Goal: Task Accomplishment & Management: Complete application form

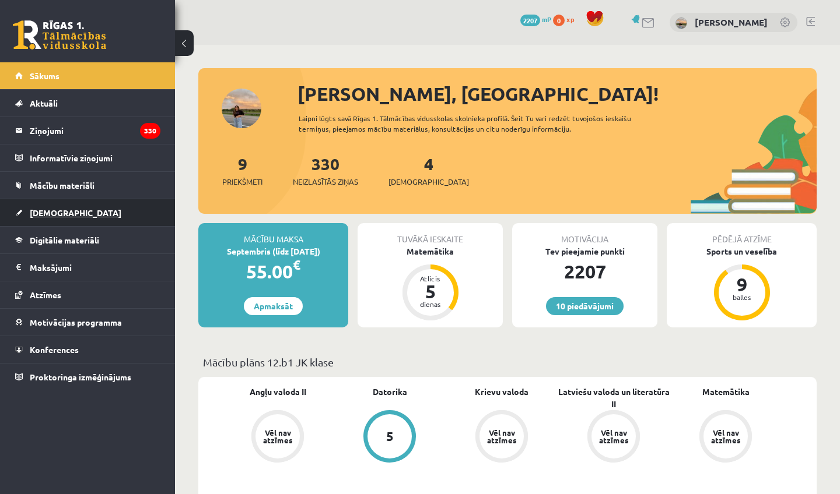
click at [59, 212] on span "[DEMOGRAPHIC_DATA]" at bounding box center [76, 213] width 92 height 10
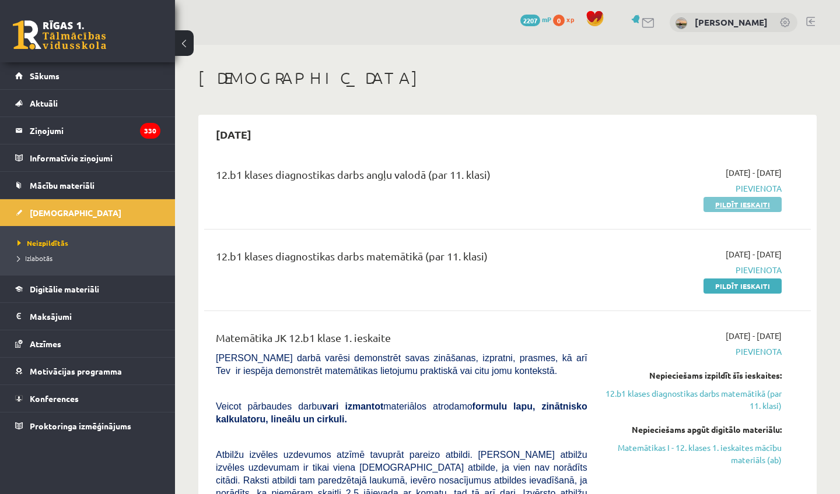
click at [721, 204] on link "Pildīt ieskaiti" at bounding box center [742, 204] width 78 height 15
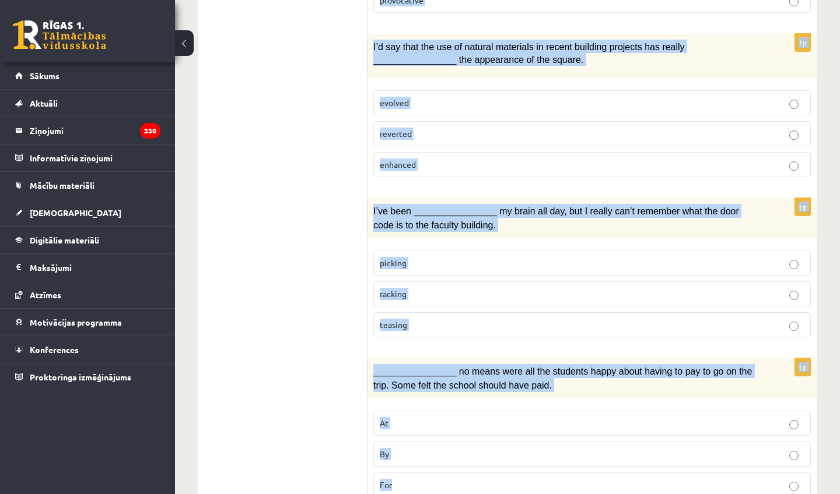
scroll to position [1751, 0]
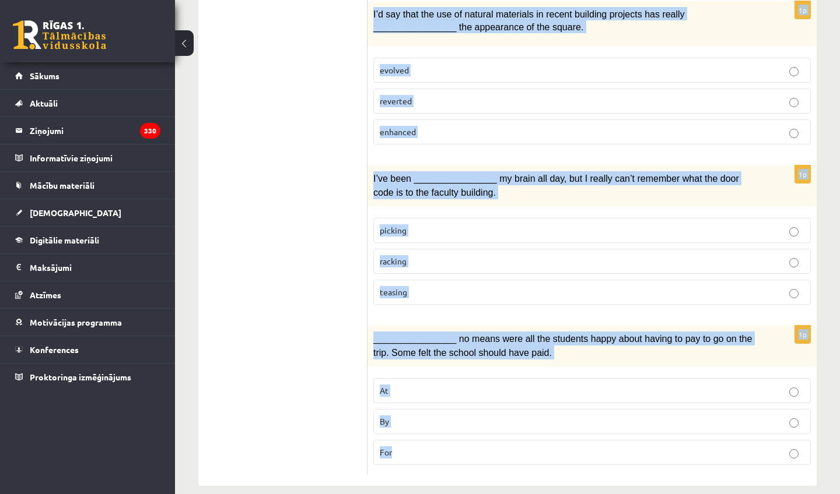
drag, startPoint x: 373, startPoint y: 78, endPoint x: 415, endPoint y: 494, distance: 418.4
copy form "Share prices are very ________________ at the moment. They keep fluctuating, an…"
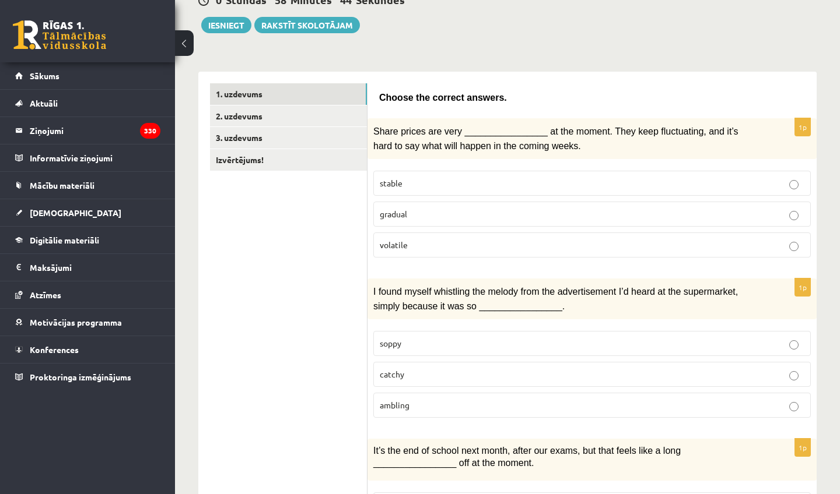
scroll to position [129, 0]
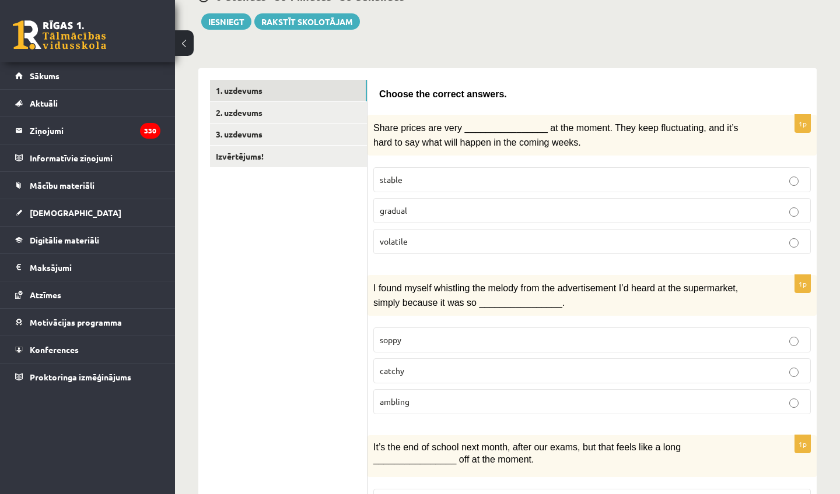
click at [415, 239] on p "volatile" at bounding box center [592, 242] width 424 height 12
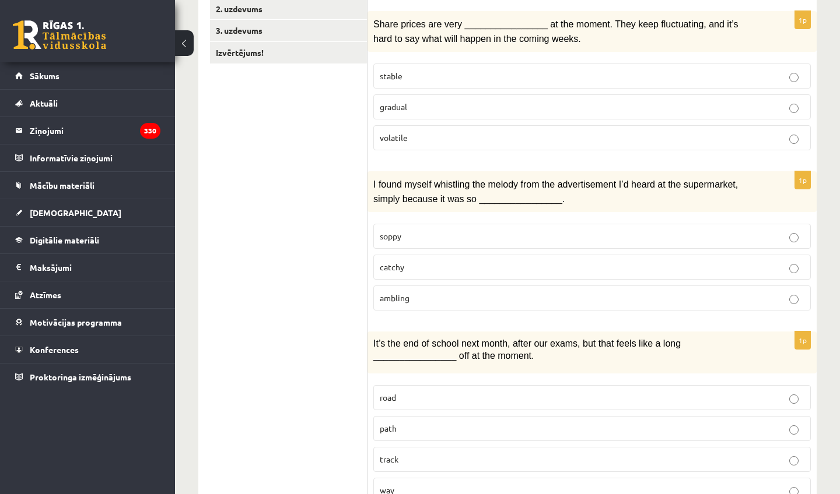
scroll to position [234, 0]
click at [423, 261] on p "catchy" at bounding box center [592, 266] width 424 height 12
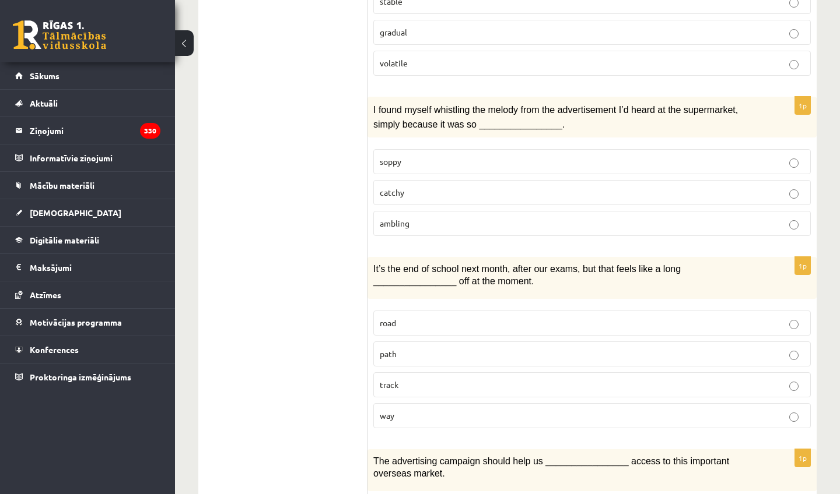
scroll to position [309, 0]
click at [424, 409] on p "way" at bounding box center [592, 415] width 424 height 12
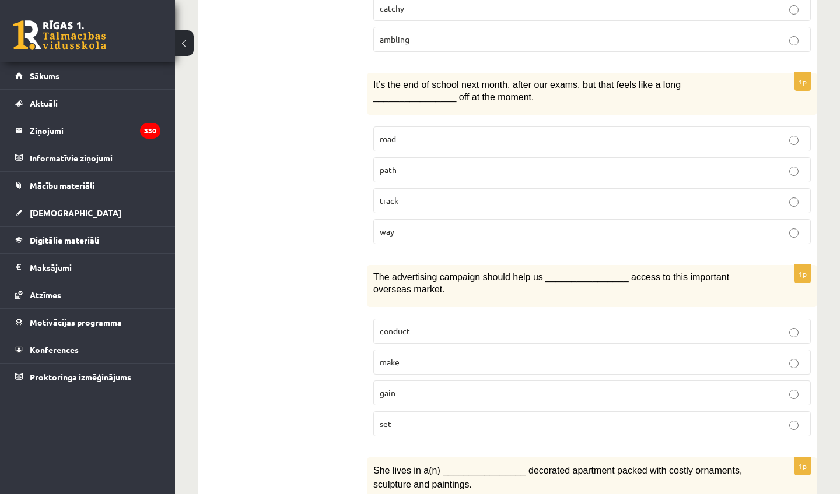
scroll to position [490, 0]
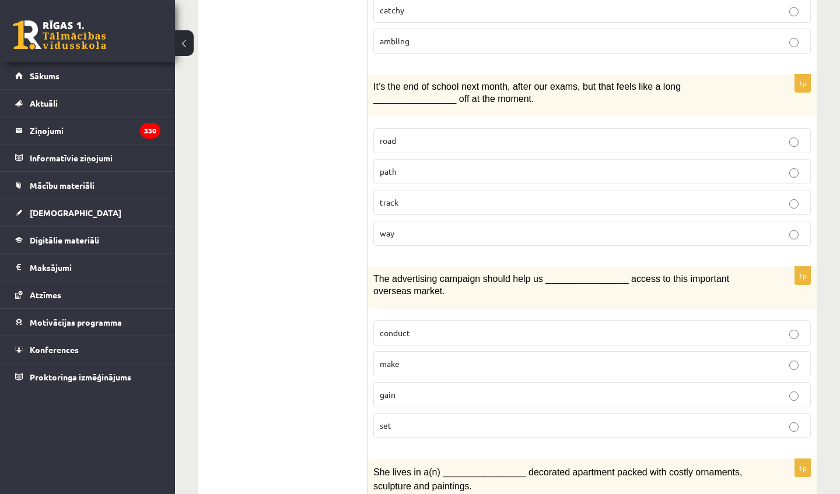
click at [420, 394] on p "gain" at bounding box center [592, 395] width 424 height 12
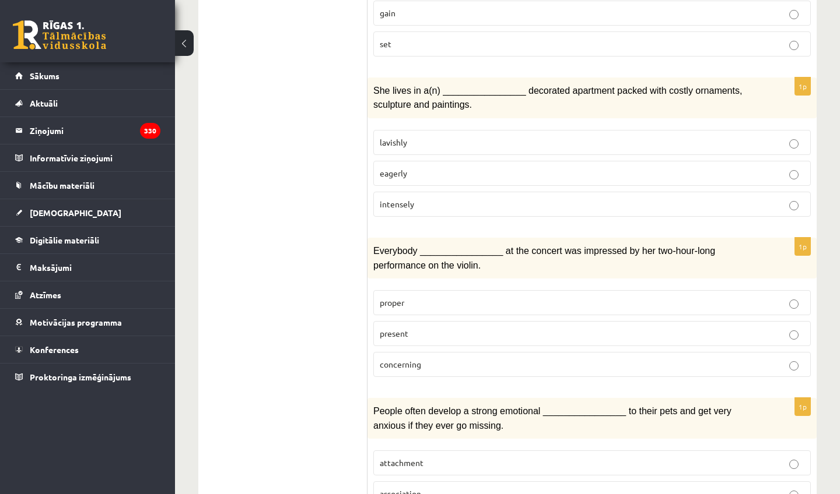
scroll to position [889, 0]
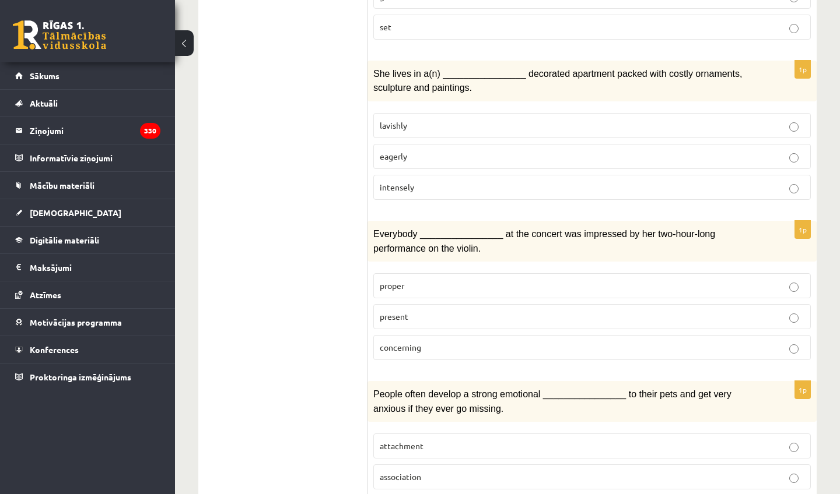
click at [462, 120] on p "lavishly" at bounding box center [592, 126] width 424 height 12
click at [421, 311] on p "present" at bounding box center [592, 317] width 424 height 12
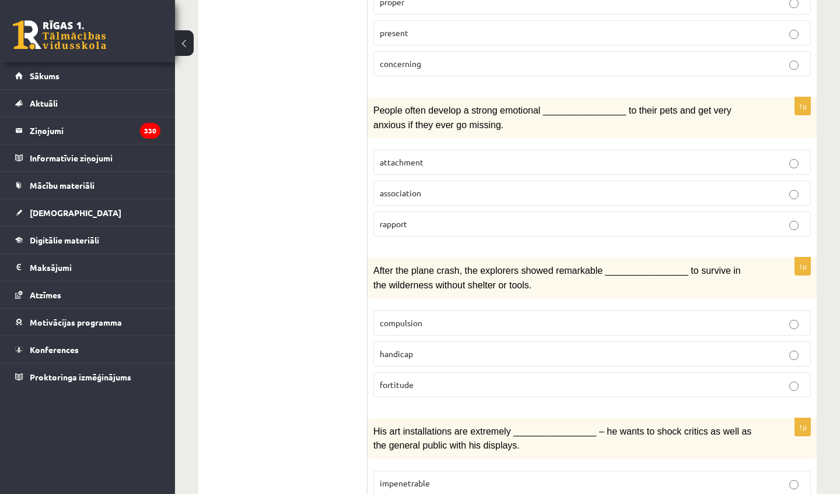
scroll to position [1172, 0]
click at [384, 161] on p "attachment" at bounding box center [592, 163] width 424 height 12
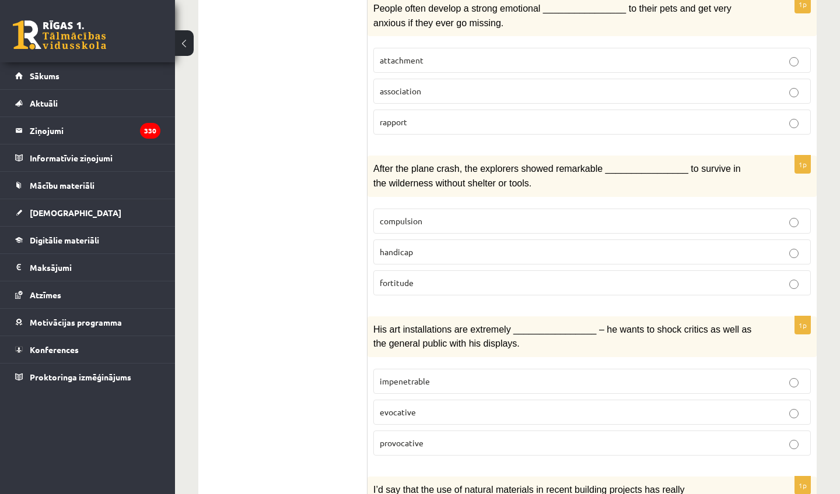
scroll to position [1283, 0]
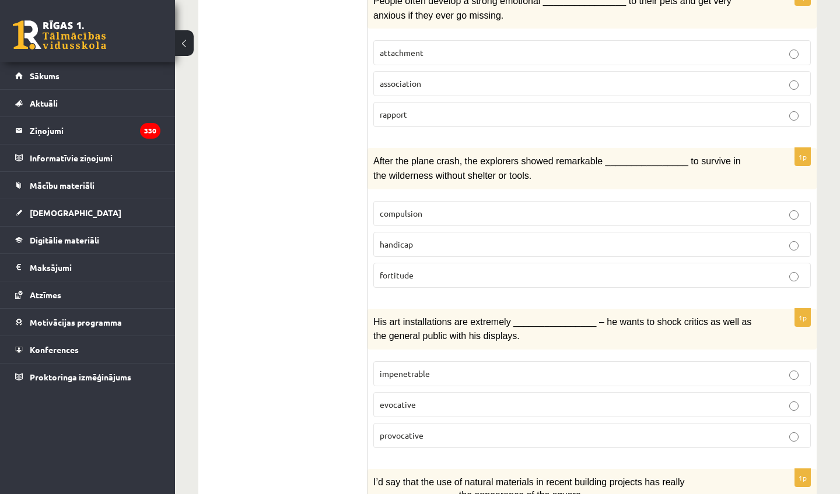
click at [411, 270] on span "fortitude" at bounding box center [397, 275] width 34 height 10
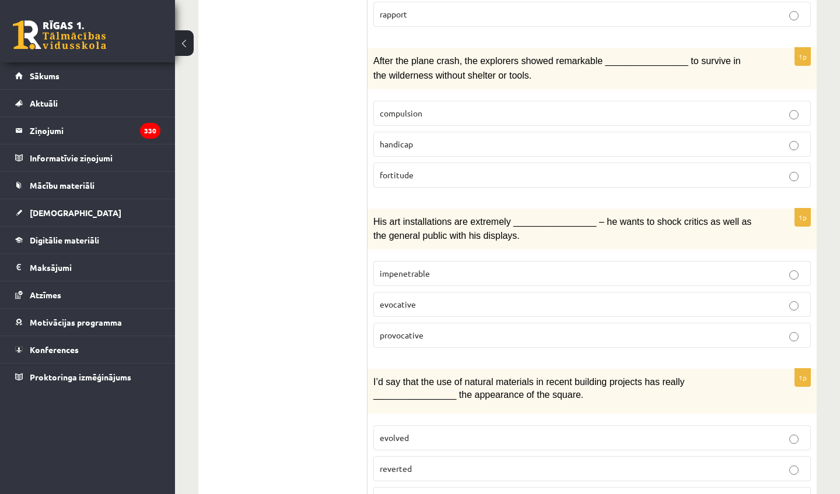
scroll to position [1389, 0]
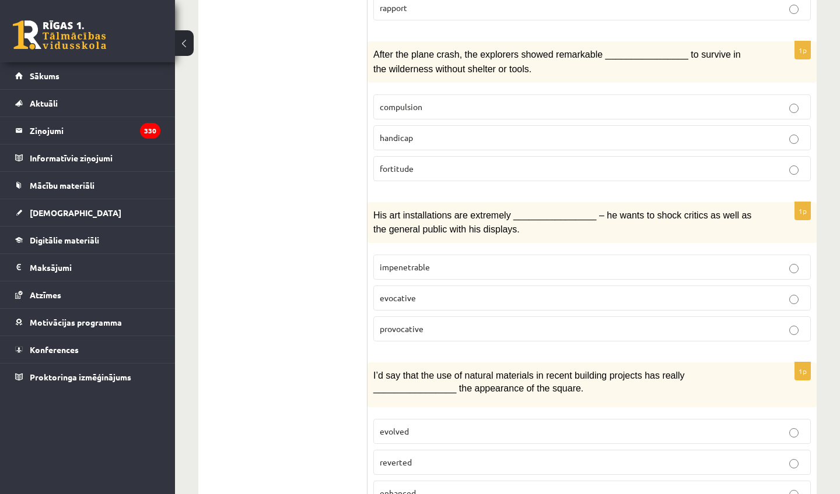
click at [419, 324] on span "provocative" at bounding box center [402, 329] width 44 height 10
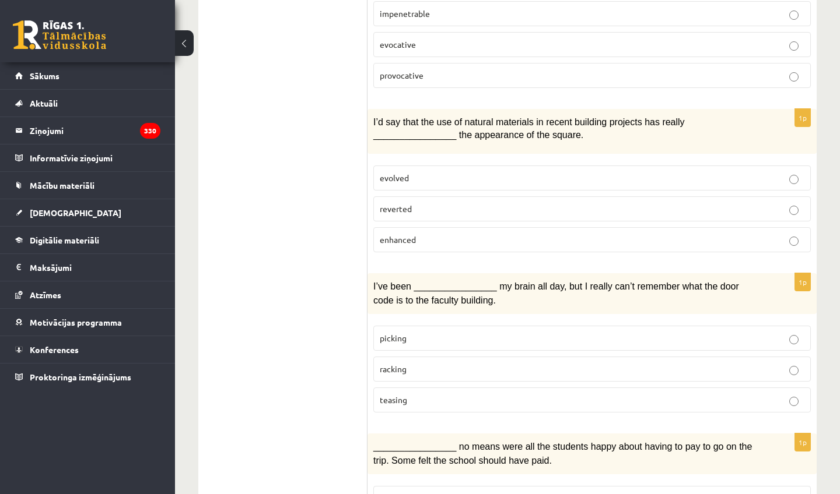
scroll to position [1661, 0]
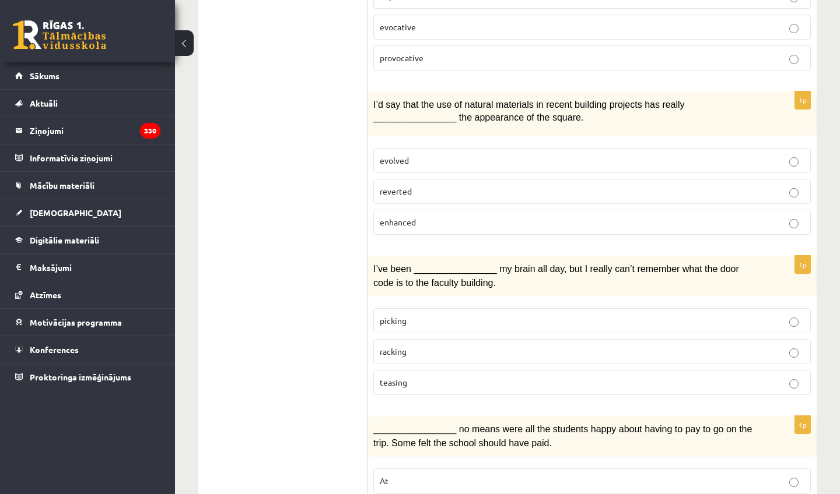
click at [437, 219] on label "enhanced" at bounding box center [591, 222] width 437 height 25
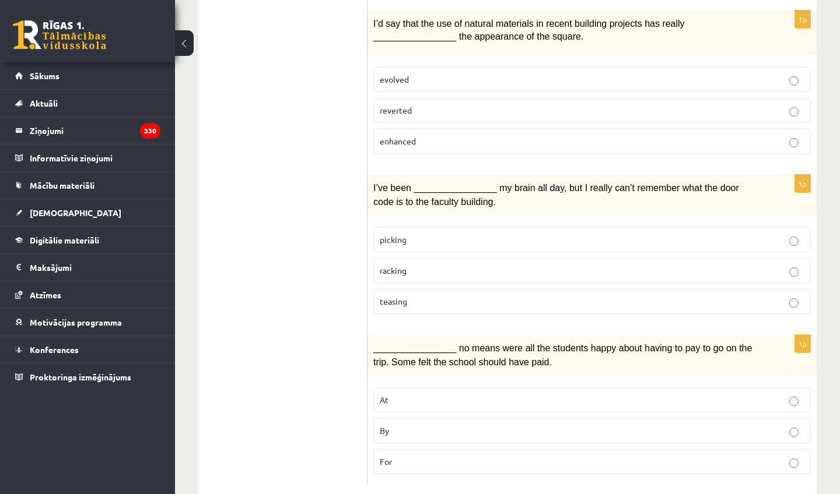
scroll to position [1744, 0]
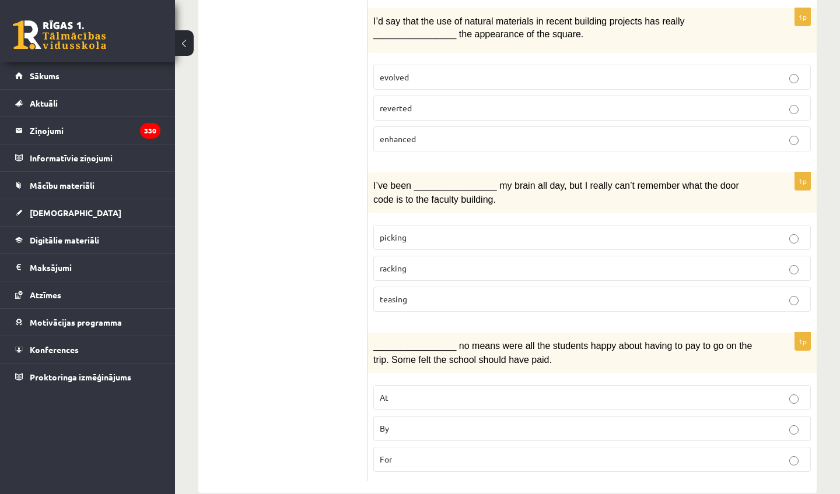
click at [431, 262] on label "racking" at bounding box center [591, 268] width 437 height 25
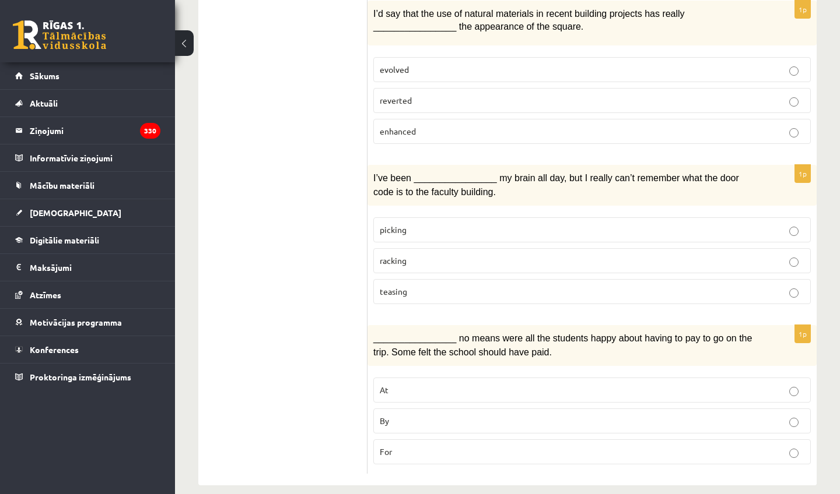
scroll to position [1751, 0]
click at [398, 416] on p "By" at bounding box center [592, 422] width 424 height 12
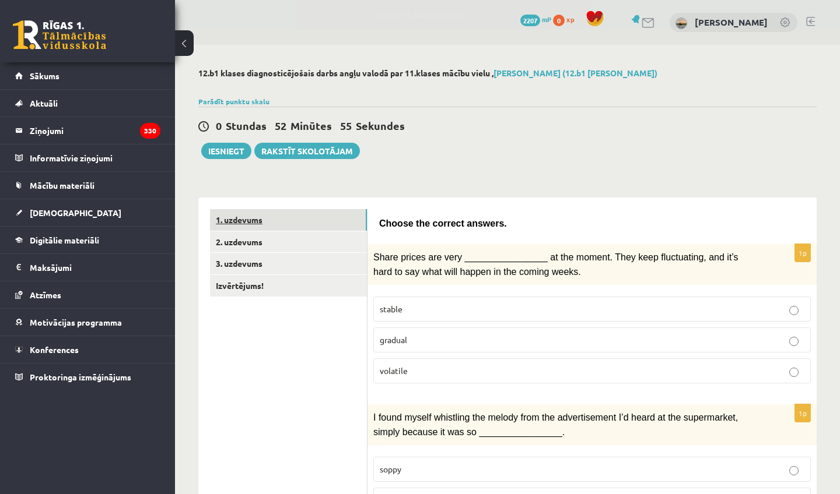
scroll to position [0, 0]
click at [311, 248] on link "2. uzdevums" at bounding box center [288, 242] width 157 height 22
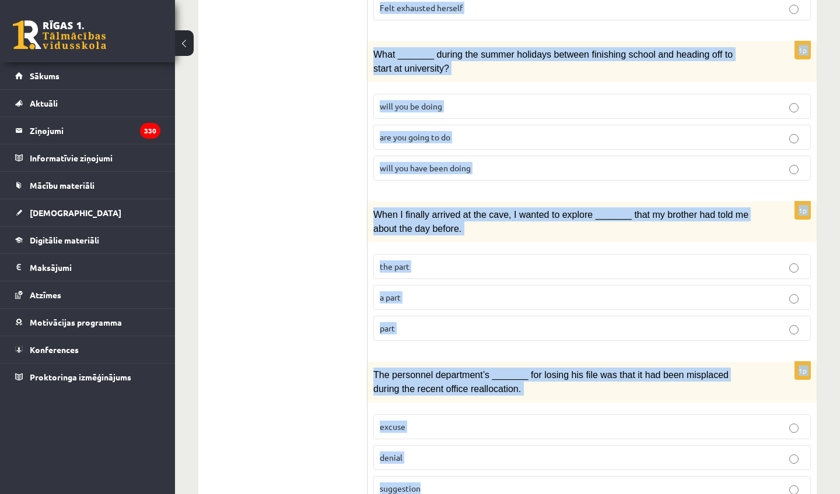
scroll to position [1347, 0]
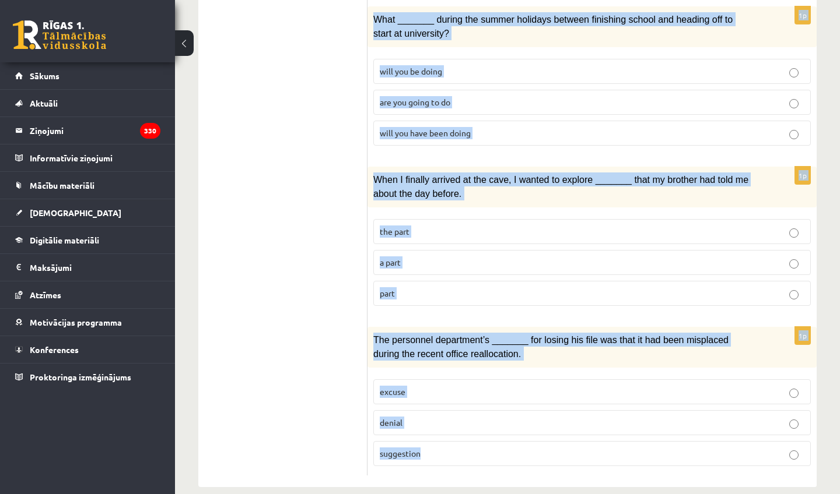
drag, startPoint x: 374, startPoint y: 171, endPoint x: 433, endPoint y: 494, distance: 327.7
copy form "Circle the form that cannot be used to complete the sentences. 1p We hope _____…"
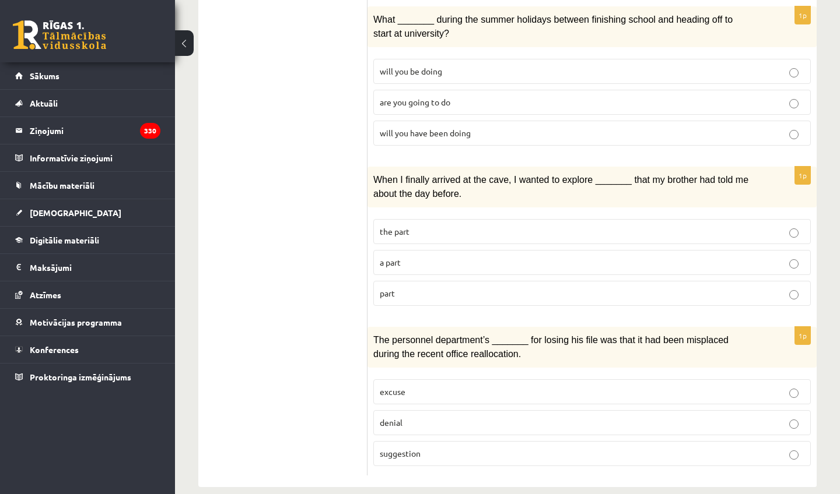
click at [396, 417] on p "denial" at bounding box center [592, 423] width 424 height 12
click at [412, 287] on p "part" at bounding box center [592, 293] width 424 height 12
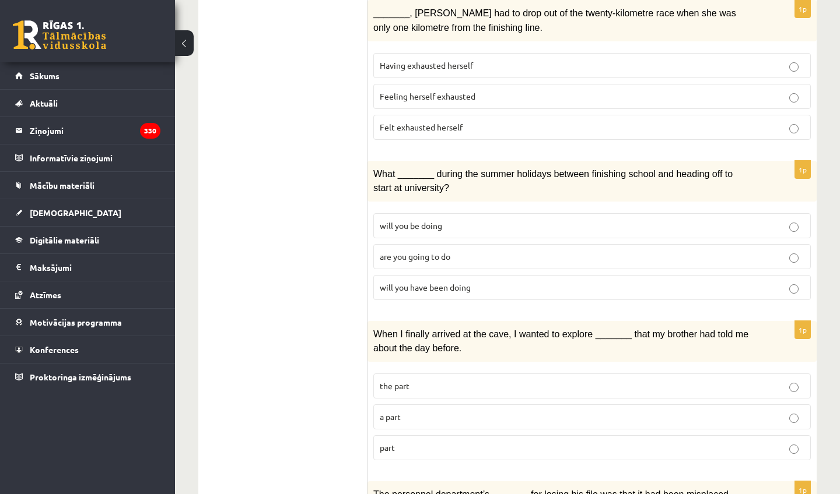
scroll to position [1195, 0]
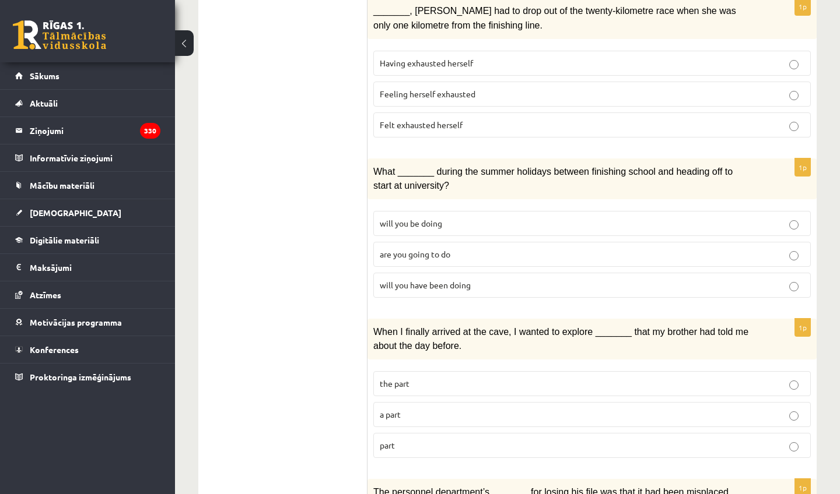
click at [412, 280] on span "will you have been doing" at bounding box center [425, 285] width 91 height 10
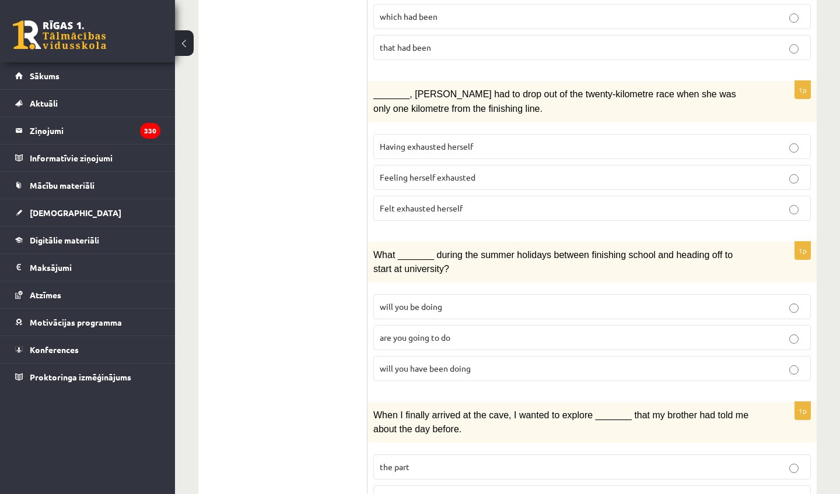
scroll to position [1114, 0]
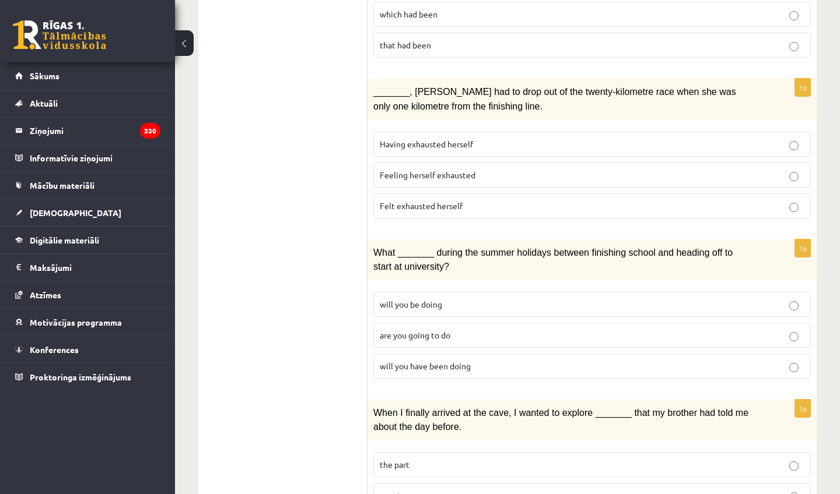
click at [413, 201] on span "Felt exhausted herself" at bounding box center [421, 206] width 83 height 10
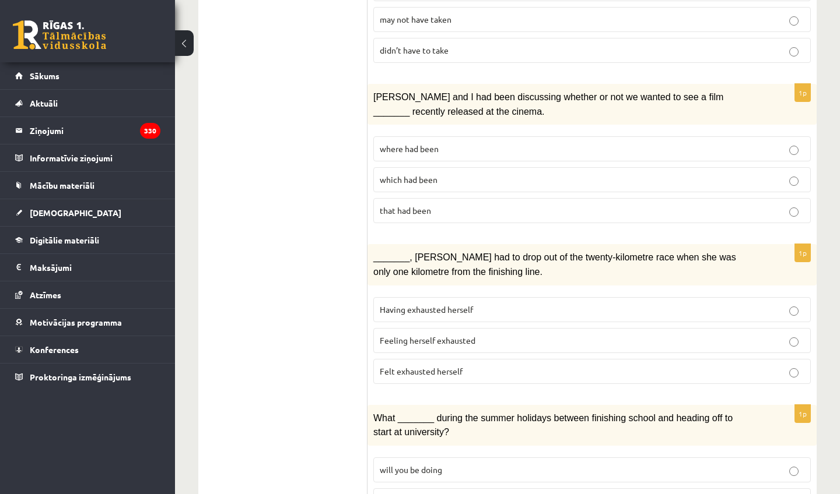
scroll to position [949, 0]
click at [419, 142] on span "where had been" at bounding box center [409, 147] width 59 height 10
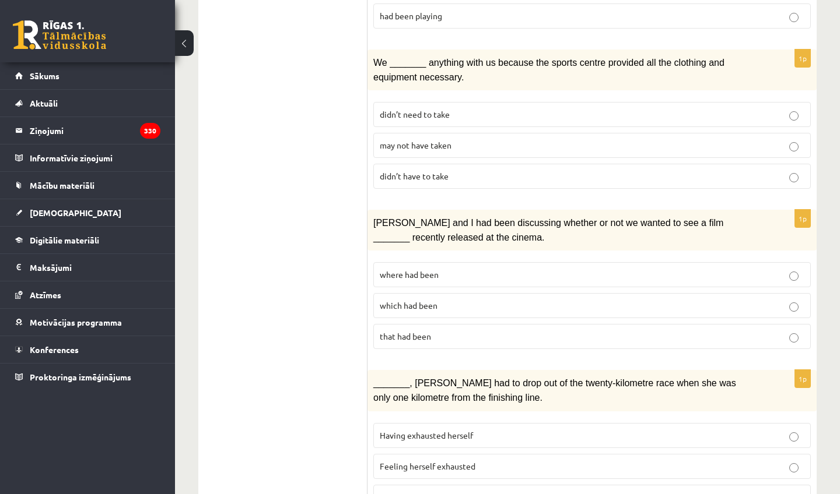
scroll to position [819, 0]
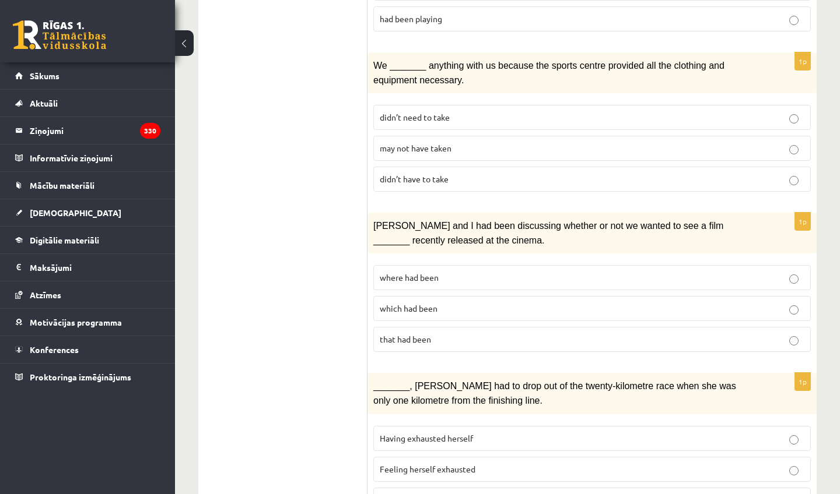
click at [419, 143] on span "may not have taken" at bounding box center [416, 148] width 72 height 10
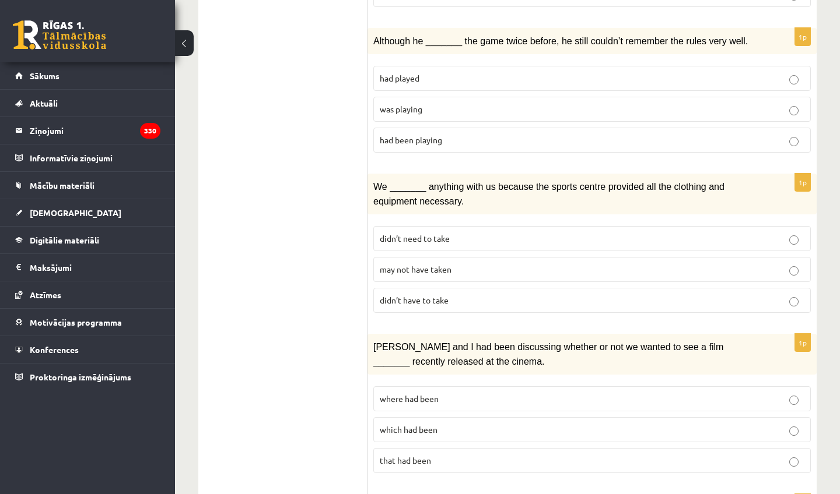
scroll to position [700, 0]
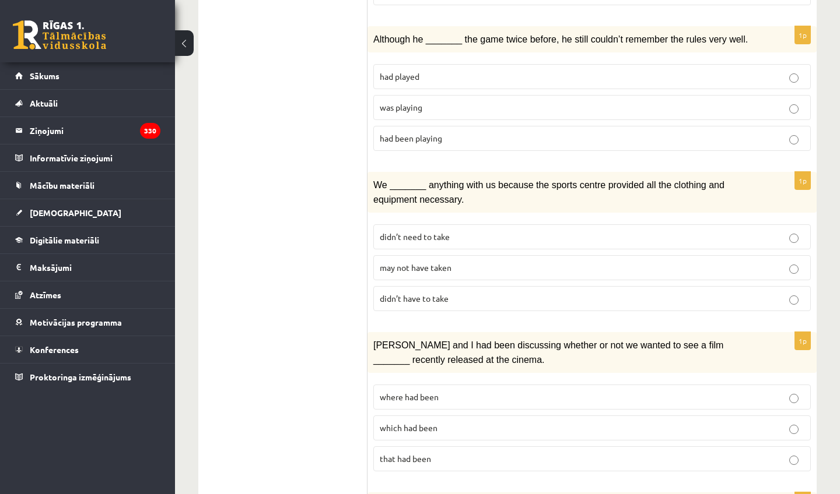
click at [419, 102] on span "was playing" at bounding box center [401, 107] width 43 height 10
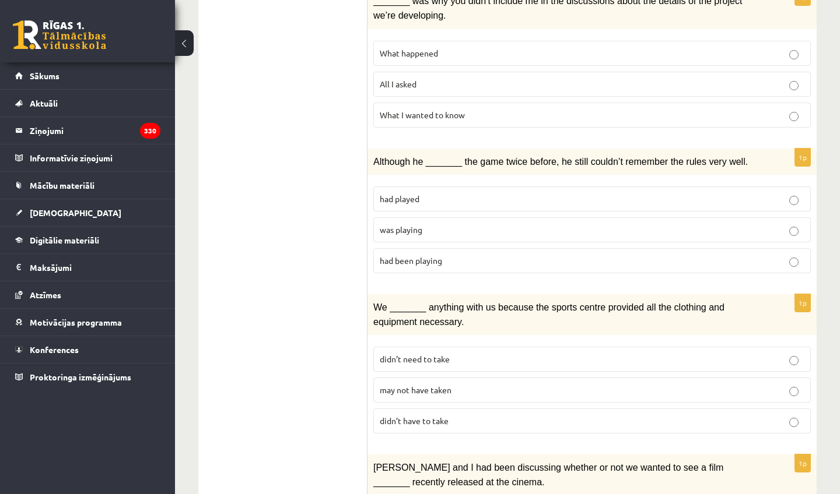
scroll to position [579, 0]
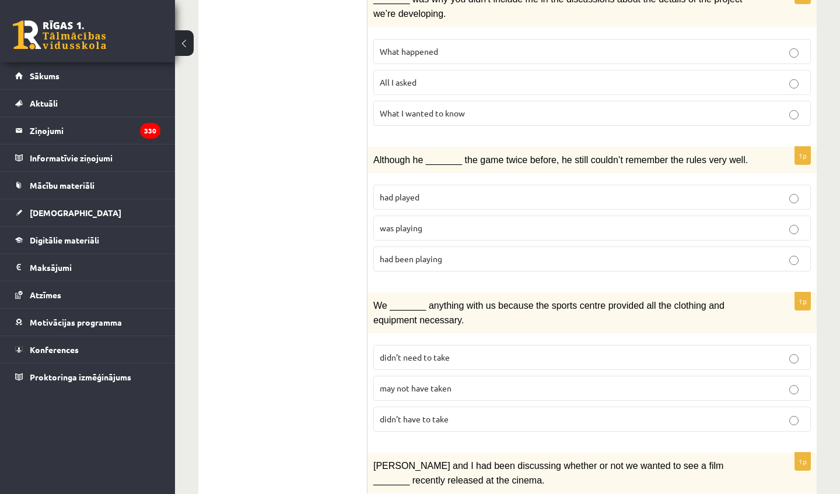
click at [416, 77] on span "All I asked" at bounding box center [398, 82] width 37 height 10
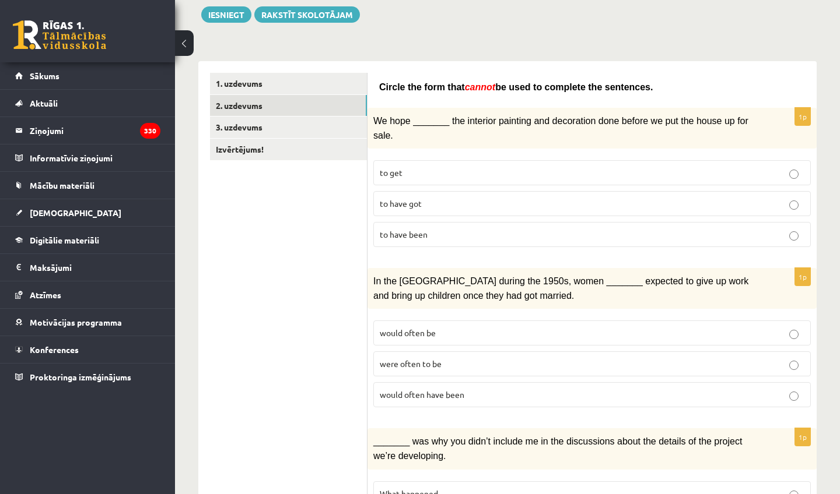
scroll to position [137, 0]
click at [427, 389] on span "would often have been" at bounding box center [422, 394] width 85 height 10
click at [436, 236] on p "to have been" at bounding box center [592, 234] width 424 height 12
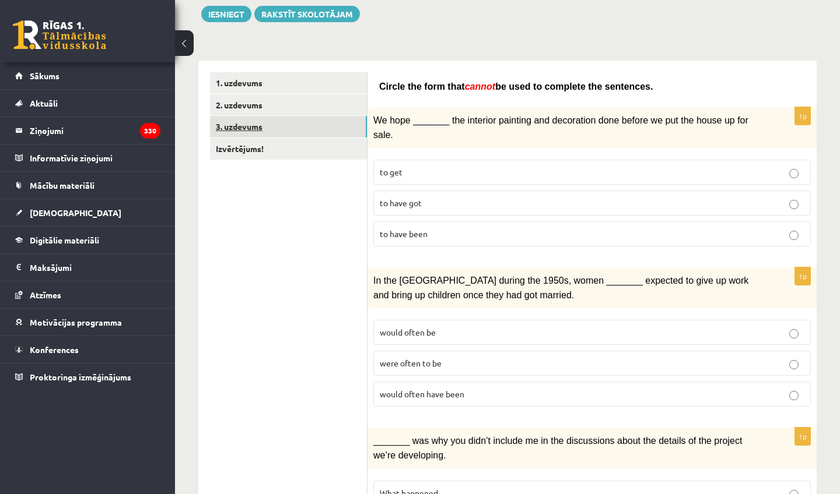
click at [272, 131] on link "3. uzdevums" at bounding box center [288, 127] width 157 height 22
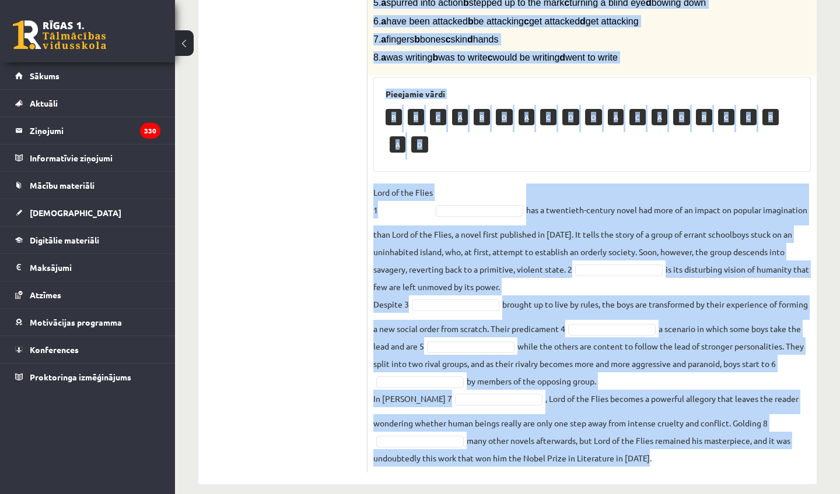
scroll to position [366, 0]
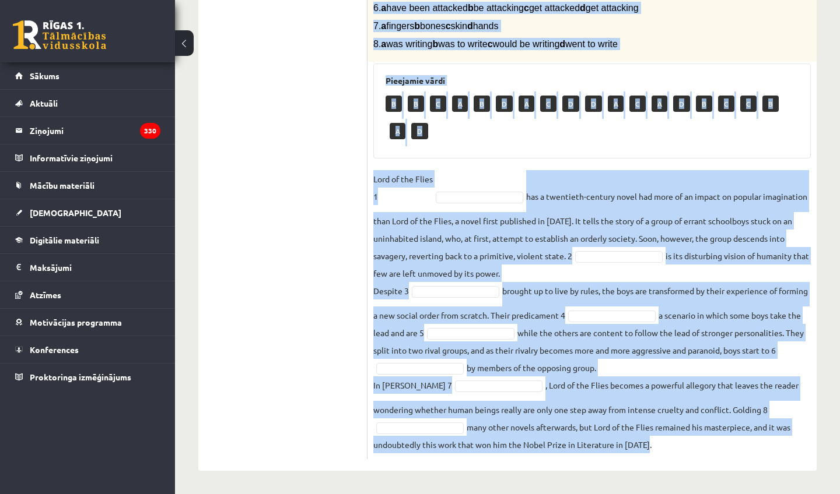
drag, startPoint x: 371, startPoint y: 35, endPoint x: 497, endPoint y: 484, distance: 466.1
click at [500, 490] on div "12.b1 klases diagnosticējošais darbs angļu valodā par 11.klases mācību vielu , …" at bounding box center [507, 94] width 665 height 802
copy div "Complete the text with the correct words (a–d). 1. a No sooner b Rarely c Only …"
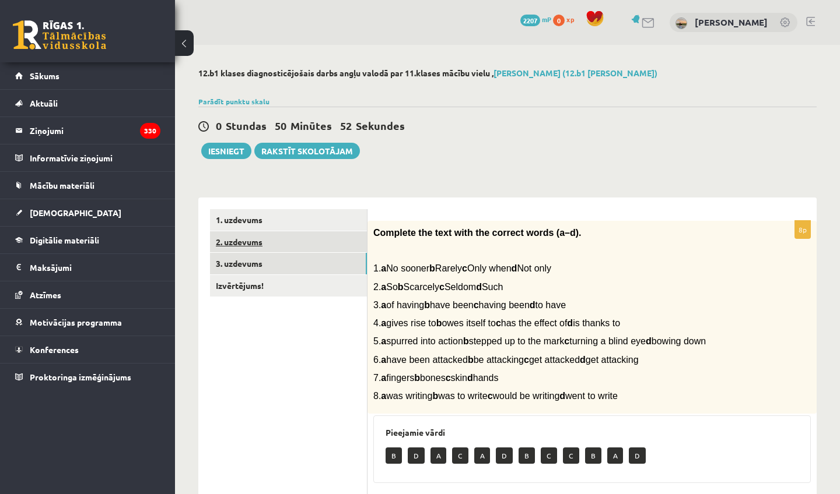
scroll to position [0, 0]
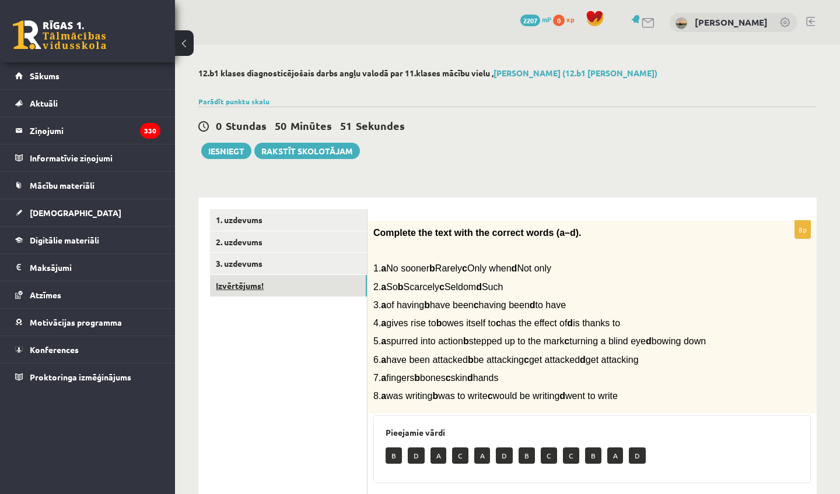
click at [325, 285] on link "Izvērtējums!" at bounding box center [288, 286] width 157 height 22
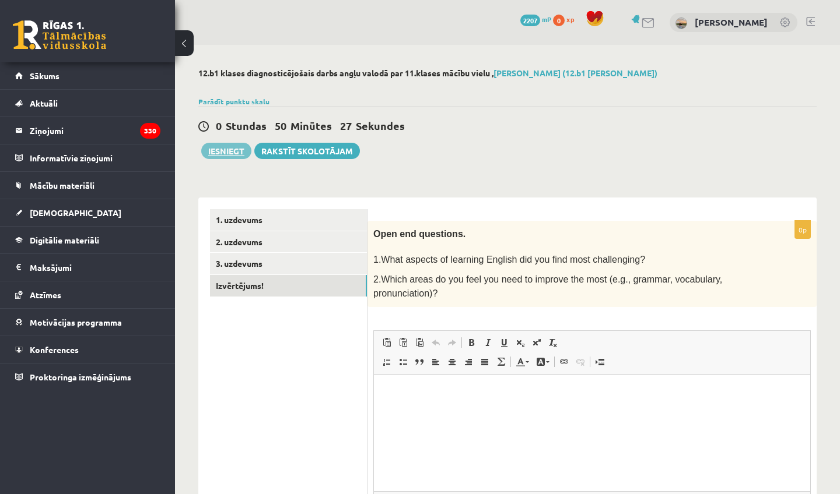
click at [232, 153] on button "Iesniegt" at bounding box center [226, 151] width 50 height 16
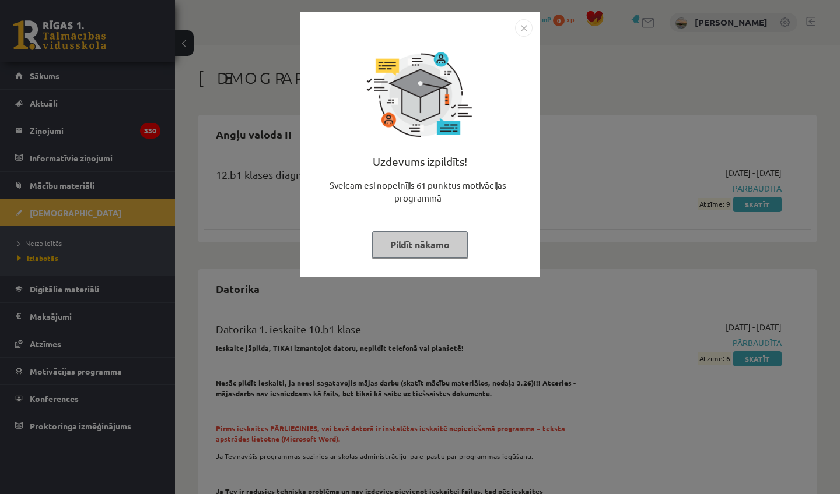
click at [427, 239] on button "Pildīt nākamo" at bounding box center [420, 244] width 96 height 27
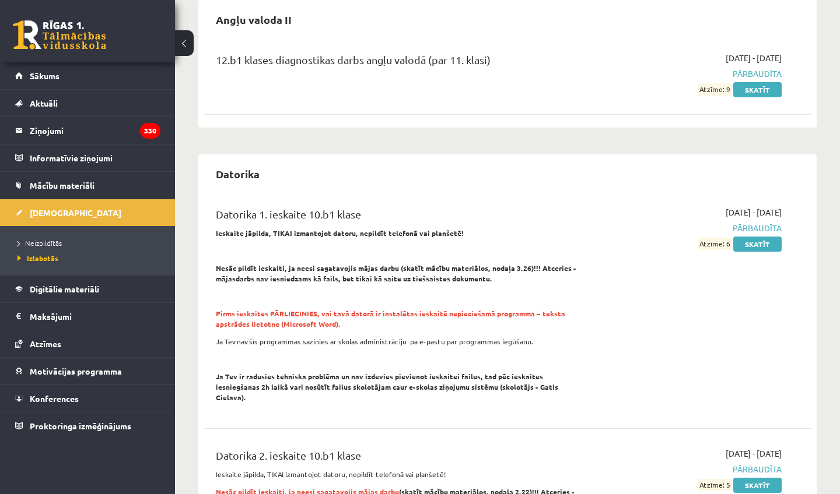
scroll to position [115, 0]
click at [423, 280] on strong "Nesāc pildīt ieskaiti, ja neesi sagatavojis mājas darbu (skatīt mācību materiāl…" at bounding box center [396, 274] width 360 height 20
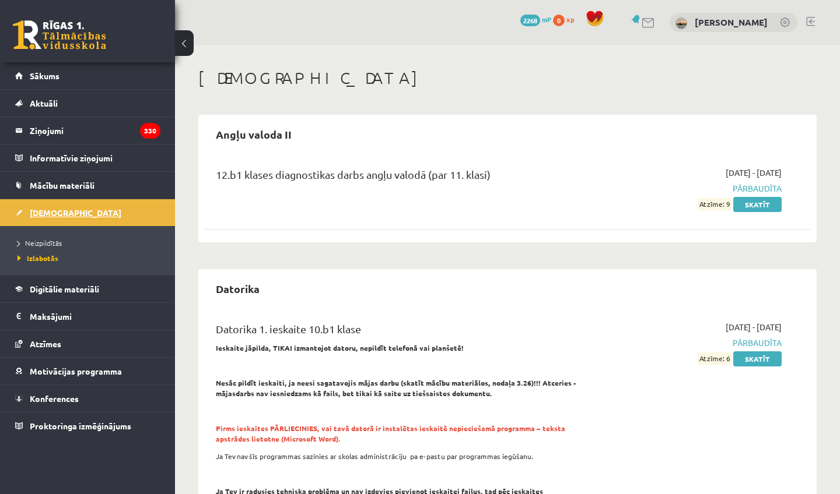
scroll to position [0, 0]
click at [42, 208] on span "[DEMOGRAPHIC_DATA]" at bounding box center [76, 213] width 92 height 10
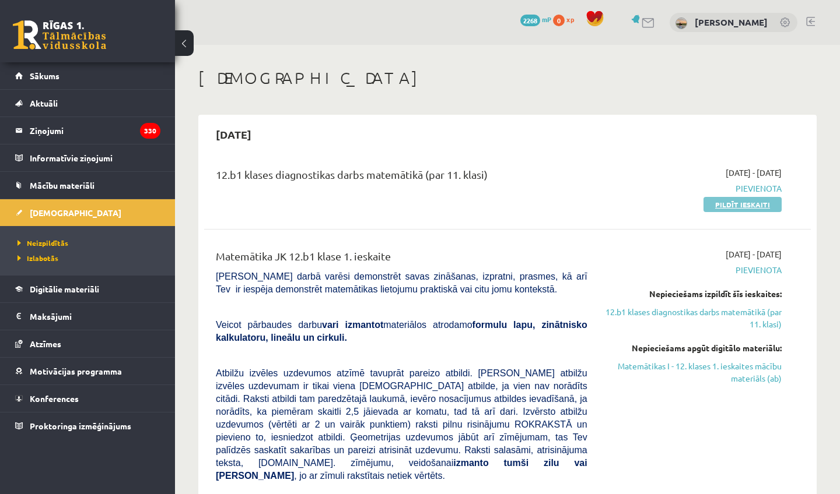
click at [726, 199] on link "Pildīt ieskaiti" at bounding box center [742, 204] width 78 height 15
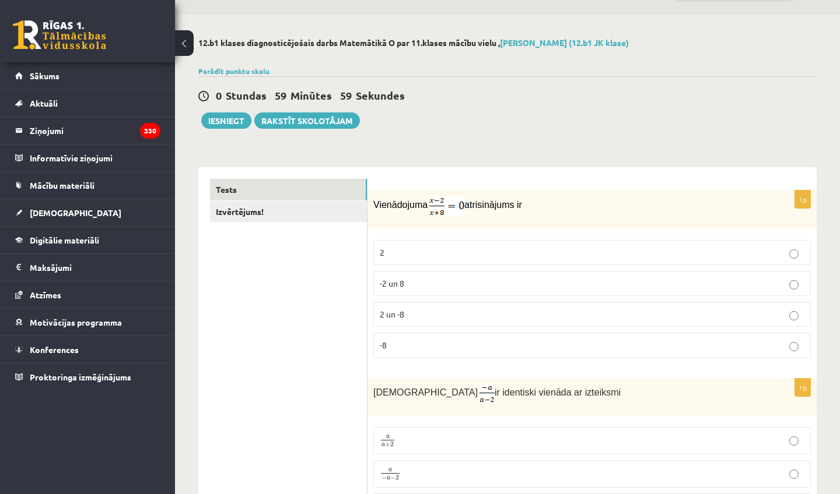
scroll to position [30, 0]
drag, startPoint x: 371, startPoint y: 205, endPoint x: 407, endPoint y: 348, distance: 146.6
click at [411, 348] on div "1p Vienādojuma atrisinājums ir 2 -2 un 8 2 un -8 -8" at bounding box center [591, 279] width 449 height 177
copy div "Vienādojuma atrisinājums ir 2 -2 un 8 2 un -8 -8"
click at [398, 247] on p "2" at bounding box center [592, 253] width 424 height 12
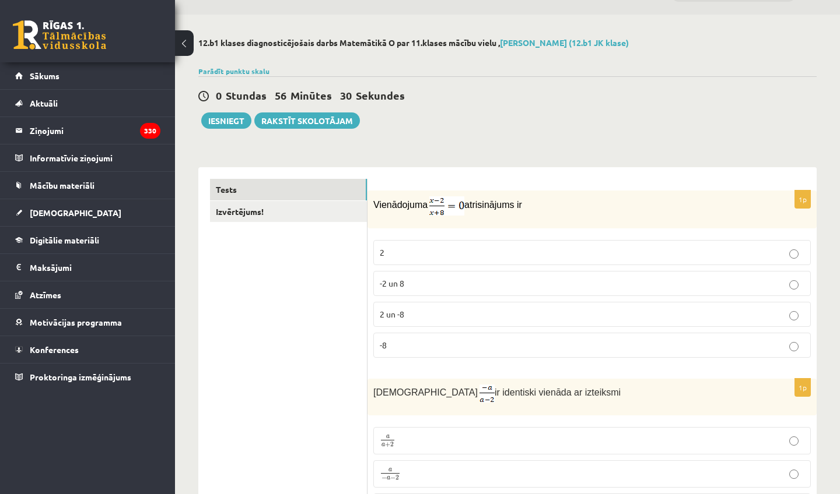
click at [398, 247] on p "2" at bounding box center [592, 253] width 424 height 12
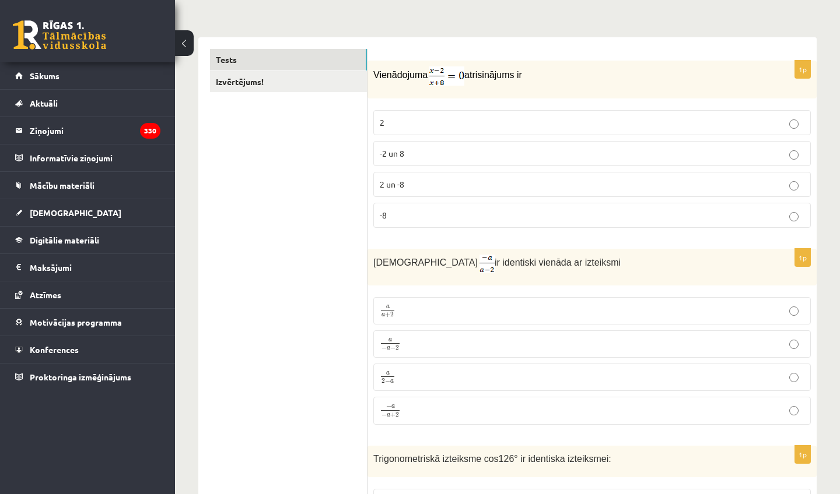
scroll to position [182, 0]
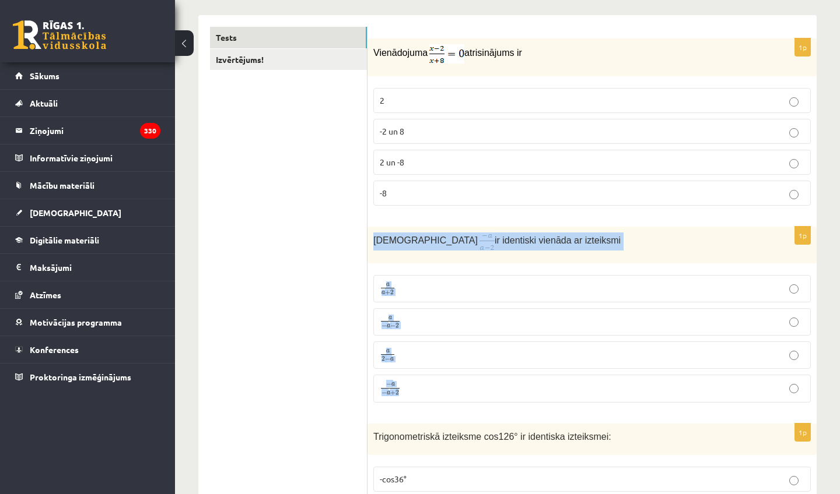
drag, startPoint x: 371, startPoint y: 240, endPoint x: 377, endPoint y: 395, distance: 154.6
click at [380, 398] on div "1p Izteiksme ir identiski vienāda ar izteiksmi a a + 2 a a + 2 a − a − 2 a − a …" at bounding box center [591, 319] width 449 height 185
copy div "Izteiksme ir identiski vienāda ar izteiksmi a a + 2 a a + 2 a − a − 2 a − a − 2…"
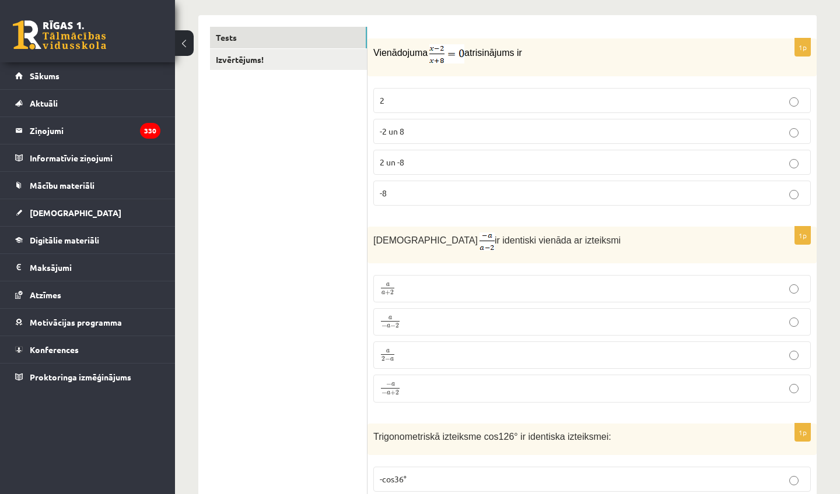
click at [386, 359] on span "−" at bounding box center [387, 359] width 5 height 5
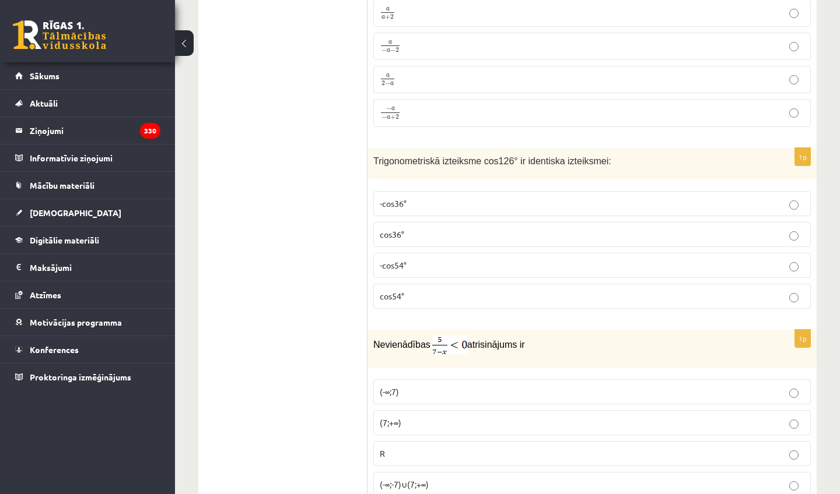
scroll to position [459, 0]
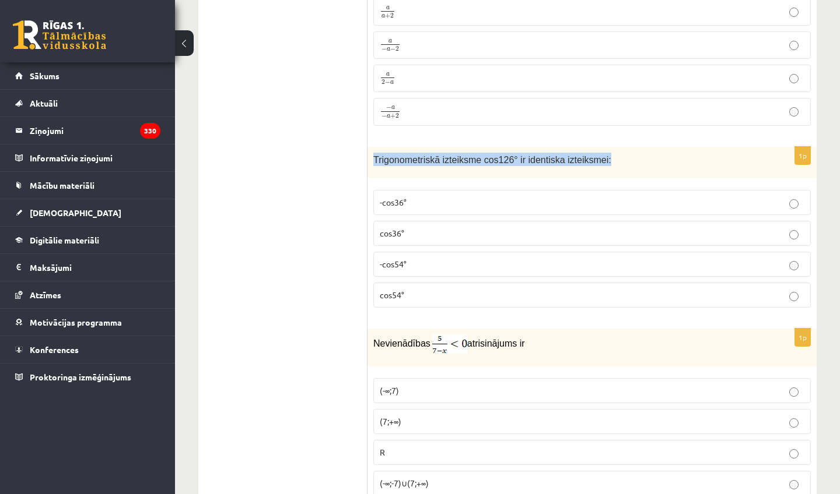
drag, startPoint x: 371, startPoint y: 153, endPoint x: 634, endPoint y: 152, distance: 262.4
click at [631, 155] on div "Trigonometriskā izteiksme cos126° ir identiska izteiksmei:" at bounding box center [591, 163] width 449 height 32
click at [373, 152] on div "Trigonometriskā izteiksme cos126° ir identiska izteiksmei:" at bounding box center [591, 163] width 449 height 32
drag, startPoint x: 370, startPoint y: 156, endPoint x: 377, endPoint y: 297, distance: 141.9
click at [385, 303] on div "1p Trigonometriskā izteiksme cos126° ir identiska izteiksmei: -cos36° cos36° -c…" at bounding box center [591, 232] width 449 height 171
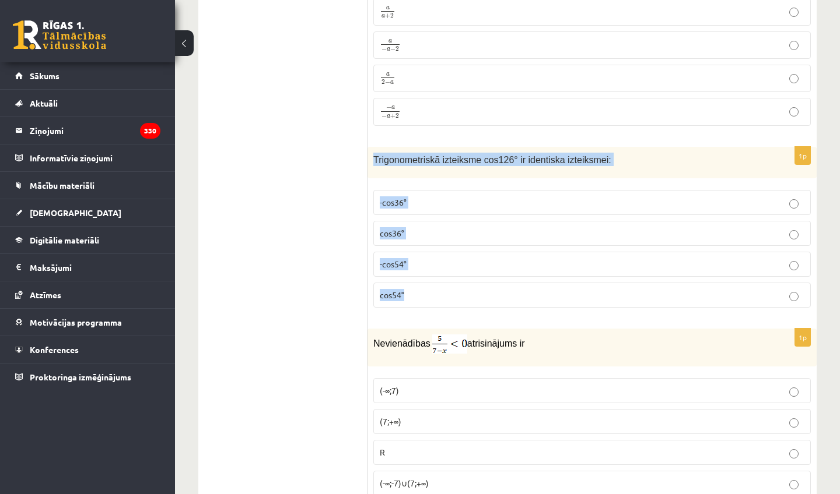
copy div "Trigonometriskā izteiksme cos126° ir identiska izteiksmei: -cos36° cos36° -cos5…"
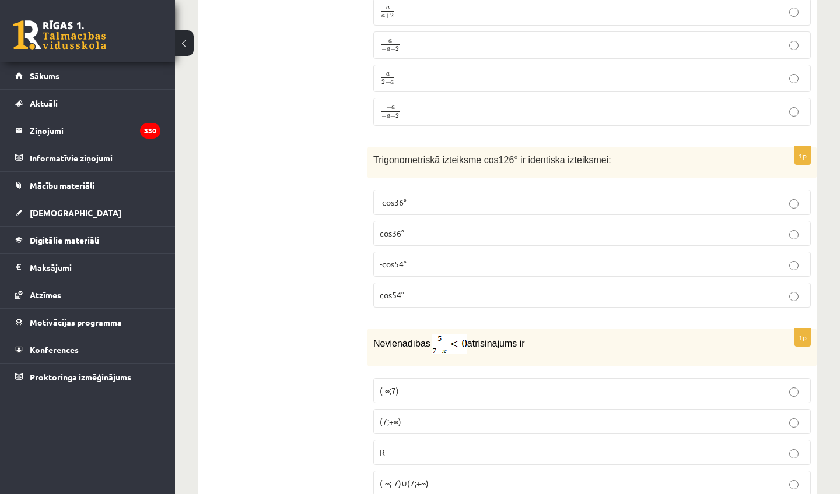
click at [399, 259] on span "-cos54°" at bounding box center [393, 264] width 27 height 10
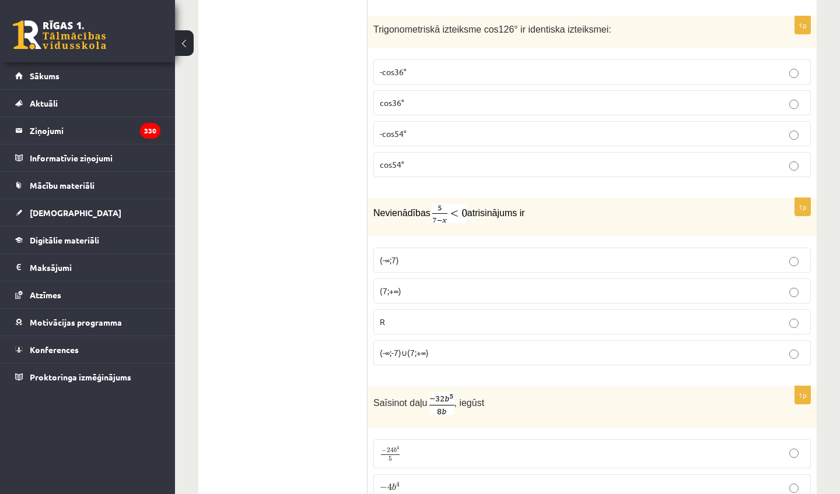
scroll to position [591, 0]
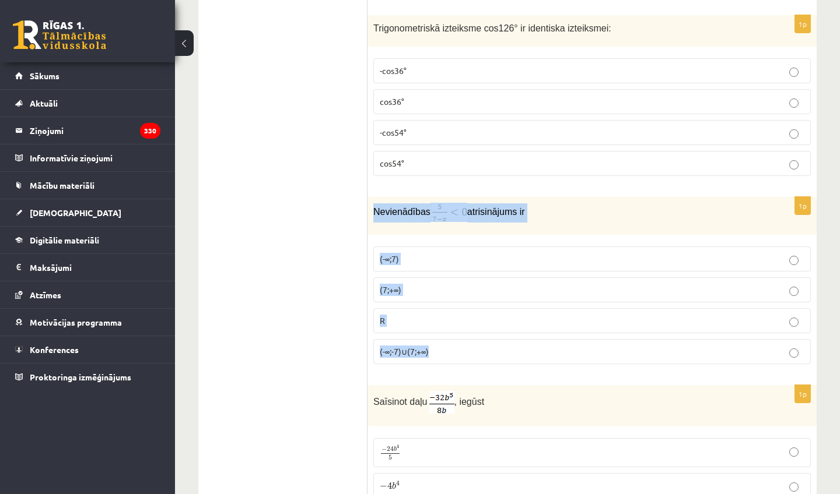
drag, startPoint x: 371, startPoint y: 210, endPoint x: 442, endPoint y: 347, distance: 154.4
click at [442, 347] on div "1p Nevienādības atrisinājums ir (-∞;7) (7;+∞) R (-∞;-7)∪(7;+∞)" at bounding box center [591, 285] width 449 height 177
copy div "Nevienādības atrisinājums ir (-∞;7) (7;+∞) R (-∞;-7)∪(7;+∞)"
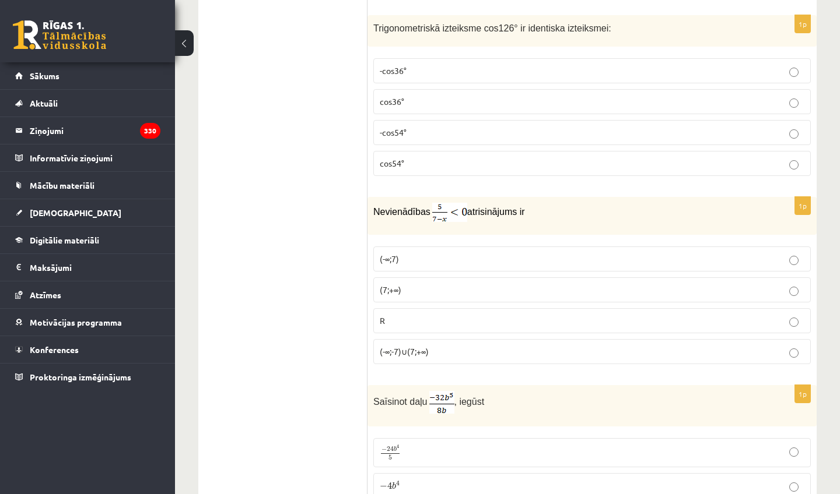
click at [420, 296] on label "(7;+∞)" at bounding box center [591, 290] width 437 height 25
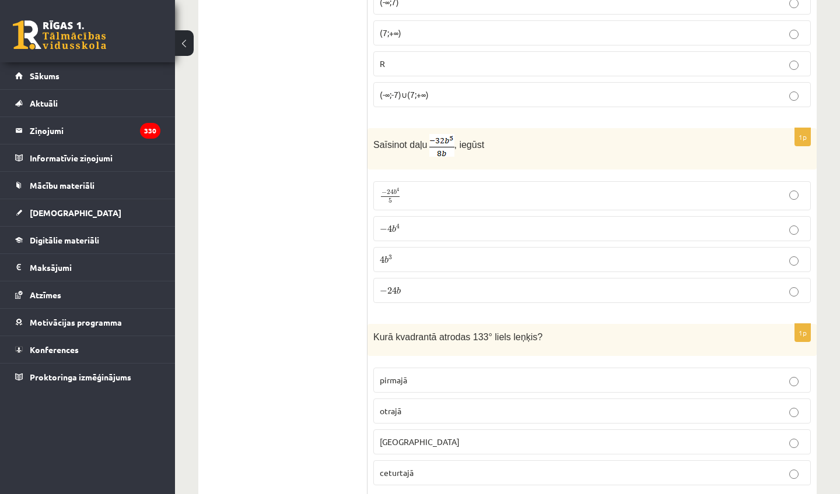
scroll to position [852, 0]
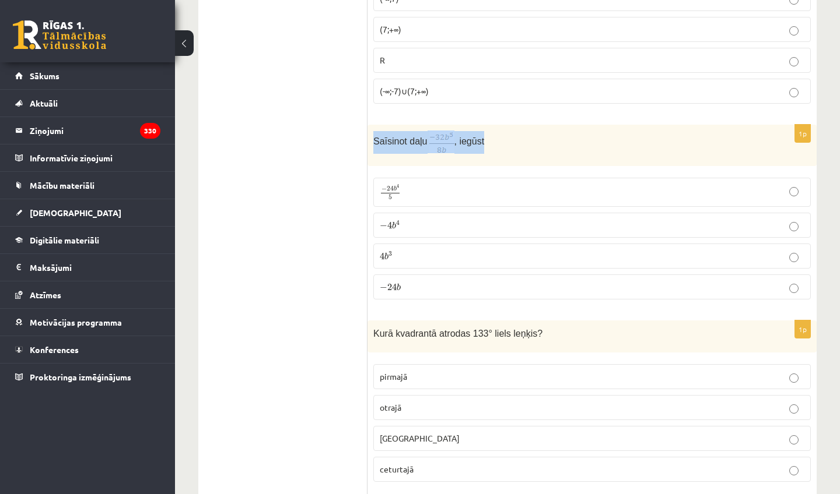
drag, startPoint x: 371, startPoint y: 138, endPoint x: 493, endPoint y: 135, distance: 122.5
click at [495, 136] on div "Saīsinot daļu , iegūst" at bounding box center [591, 145] width 449 height 41
copy p "Saīsinot daļu , iegūst"
click at [454, 221] on p "− 4 b 4 − 4 b 4" at bounding box center [592, 225] width 424 height 12
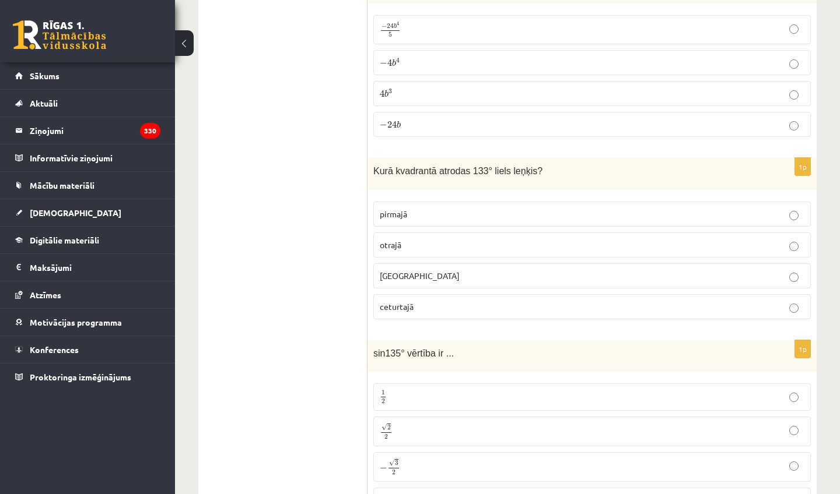
scroll to position [1013, 0]
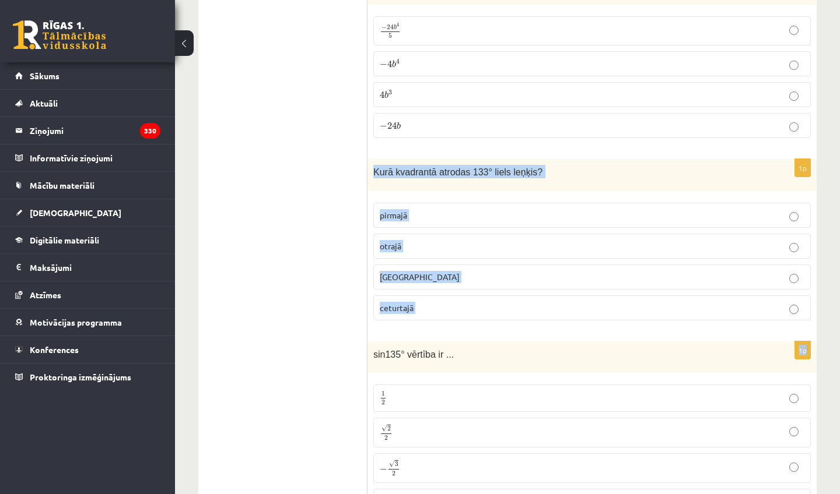
drag, startPoint x: 375, startPoint y: 167, endPoint x: 455, endPoint y: 330, distance: 181.7
copy form "Kurā kvadrantā atrodas 133° liels leņķis? pirmajā otrajā trešajā ceturtajā 1p"
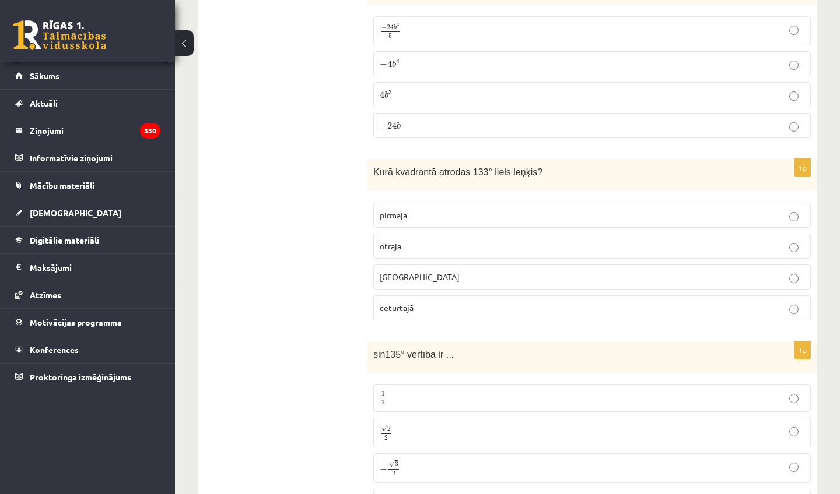
click at [437, 241] on p "otrajā" at bounding box center [592, 246] width 424 height 12
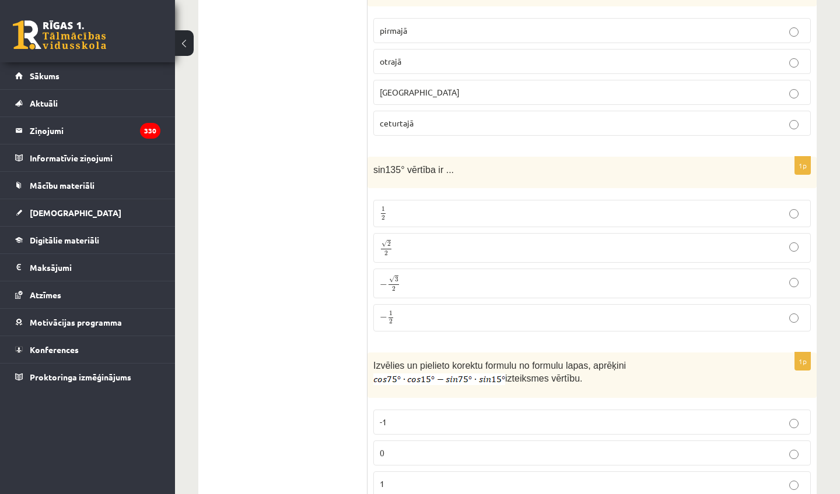
scroll to position [1199, 0]
drag, startPoint x: 372, startPoint y: 171, endPoint x: 442, endPoint y: 167, distance: 70.1
click at [444, 169] on div "sin135° vērtība ir ..." at bounding box center [591, 172] width 449 height 32
copy span "sin135° vērtība ir"
click at [416, 248] on p "√ 2 2 2 2" at bounding box center [592, 247] width 424 height 17
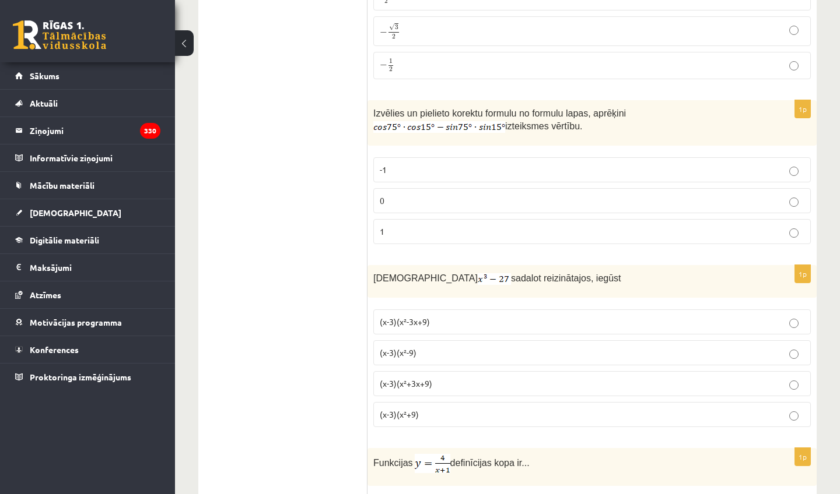
scroll to position [1450, 0]
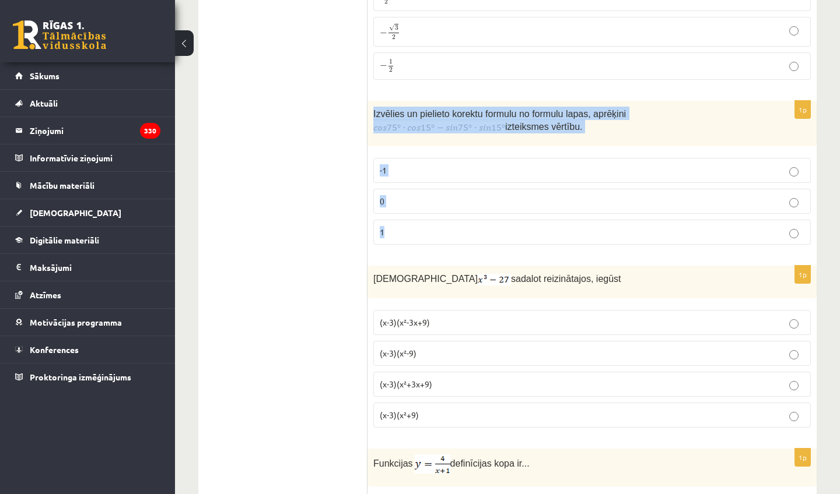
drag, startPoint x: 372, startPoint y: 111, endPoint x: 399, endPoint y: 243, distance: 134.5
click at [399, 243] on div "1p Izvēlies un pielieto korektu formulu no formulu lapas, aprēķini izteiksmes v…" at bounding box center [591, 178] width 449 height 154
copy div "Izvēlies un pielieto korektu formulu no formulu lapas, aprēķini izteiksmes vērt…"
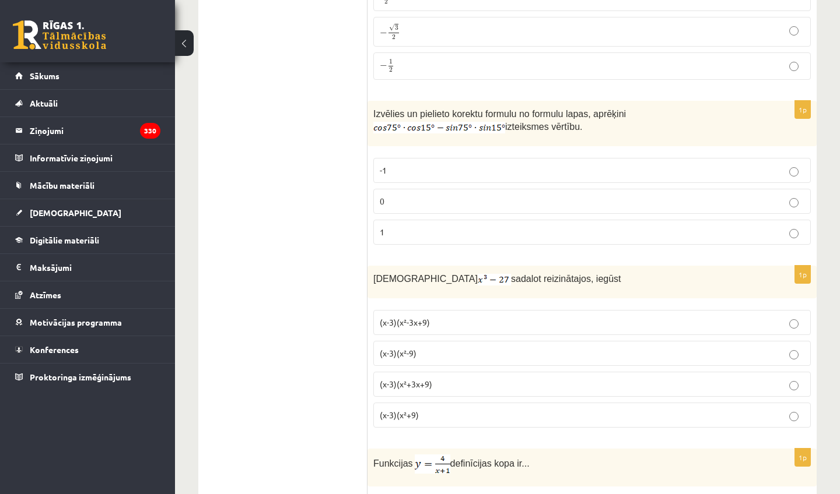
click at [404, 181] on fieldset "-1 0 1" at bounding box center [591, 200] width 437 height 96
click at [402, 189] on label "0" at bounding box center [591, 201] width 437 height 25
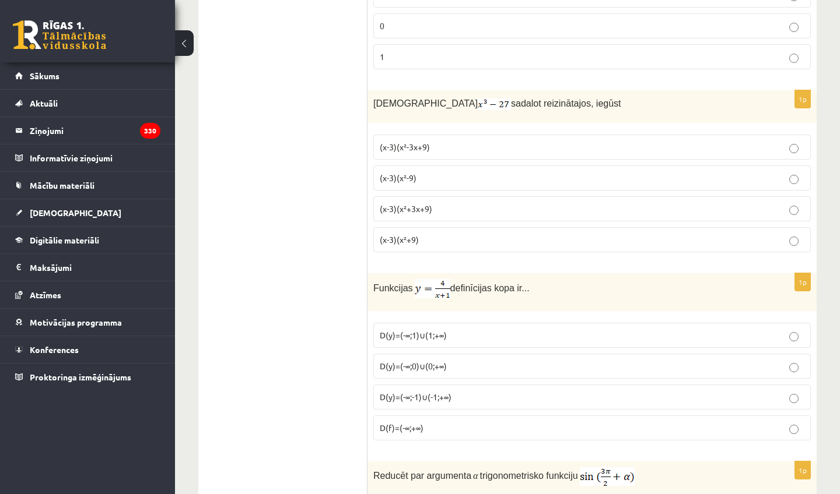
scroll to position [1626, 0]
drag, startPoint x: 370, startPoint y: 100, endPoint x: 560, endPoint y: 96, distance: 190.1
click at [560, 97] on div "Izteiksmi sadalot reizinātajos, iegūst" at bounding box center [591, 106] width 449 height 33
copy p "Izteiksmi sadalot reizinātajos, iegūst"
click at [430, 206] on span "(x-3)(x²+3x+9)" at bounding box center [406, 208] width 52 height 10
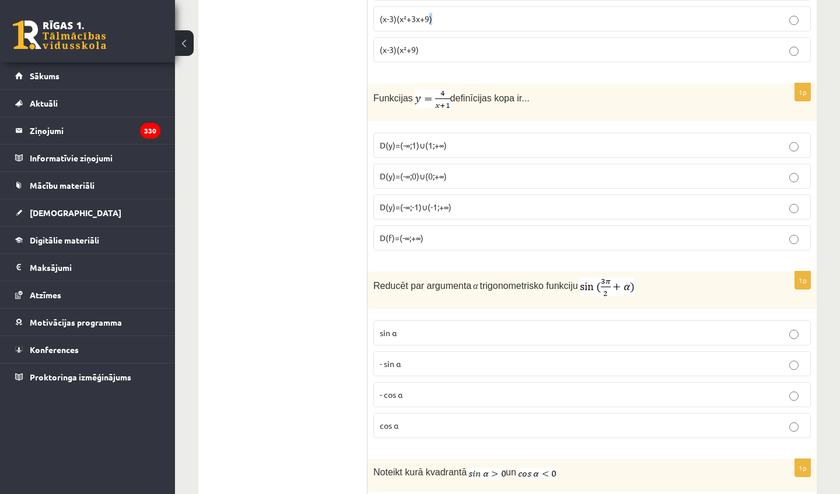
scroll to position [1817, 0]
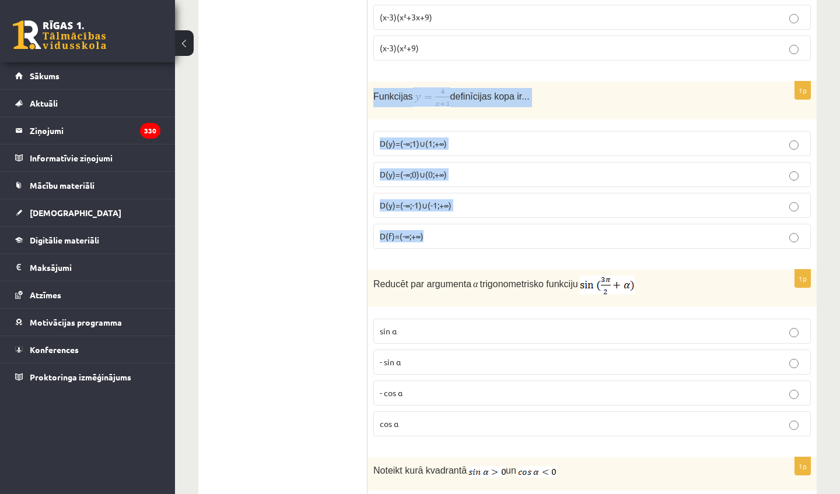
drag, startPoint x: 371, startPoint y: 90, endPoint x: 438, endPoint y: 251, distance: 173.8
click at [434, 251] on div "1p Funkcijas definīcijas kopa ir... D(y)=(-∞;1)∪(1;+∞) D(y)=(-∞;0)∪(0;+∞) D(y)=…" at bounding box center [591, 170] width 449 height 177
copy div "Funkcijas definīcijas kopa ir... D(y)=(-∞;1)∪(1;+∞) D(y)=(-∞;0)∪(0;+∞) D(y)=(-∞…"
click at [450, 152] on label "D(y)=(-∞;1)∪(1;+∞)" at bounding box center [591, 143] width 437 height 25
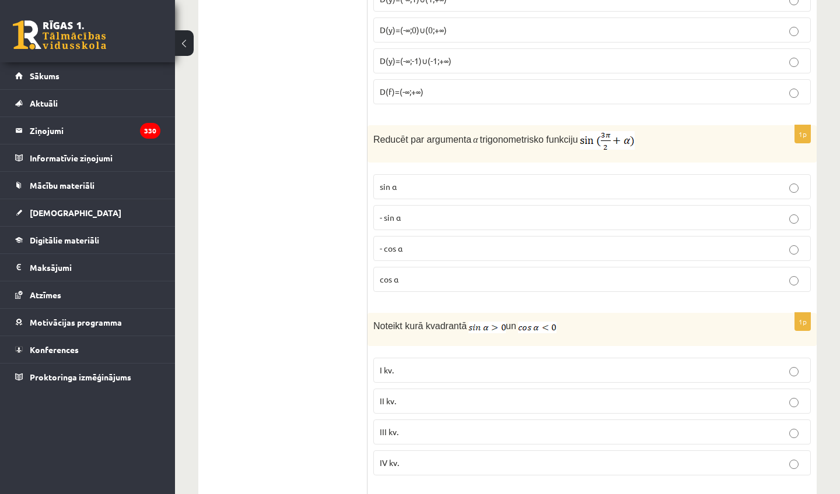
scroll to position [1963, 0]
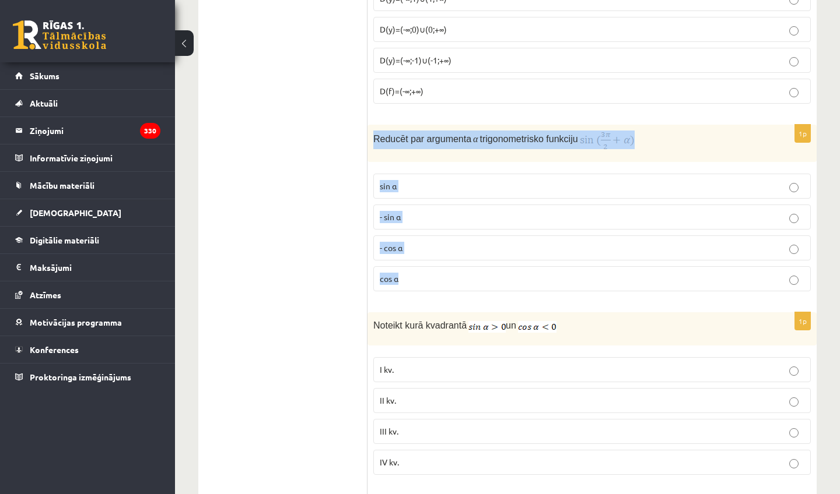
drag, startPoint x: 371, startPoint y: 136, endPoint x: 404, endPoint y: 275, distance: 143.3
click at [404, 275] on div "1p Reducēt par argumenta α trigonometrisko funkciju sin⁡ α - sin ⁡α - cos ⁡α co…" at bounding box center [591, 213] width 449 height 176
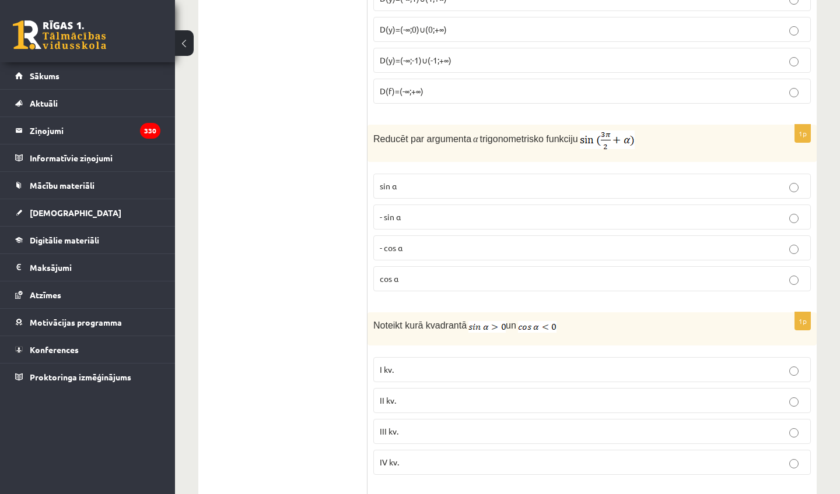
click at [390, 250] on span "- cos ⁡α" at bounding box center [391, 248] width 23 height 10
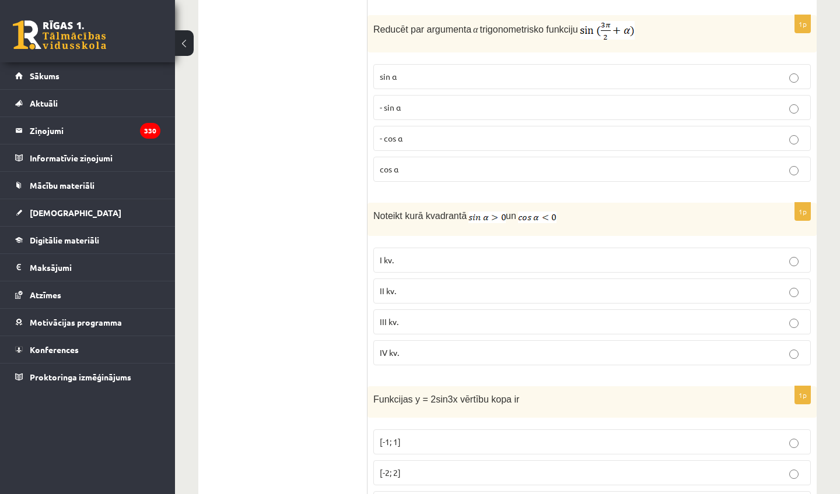
scroll to position [2075, 0]
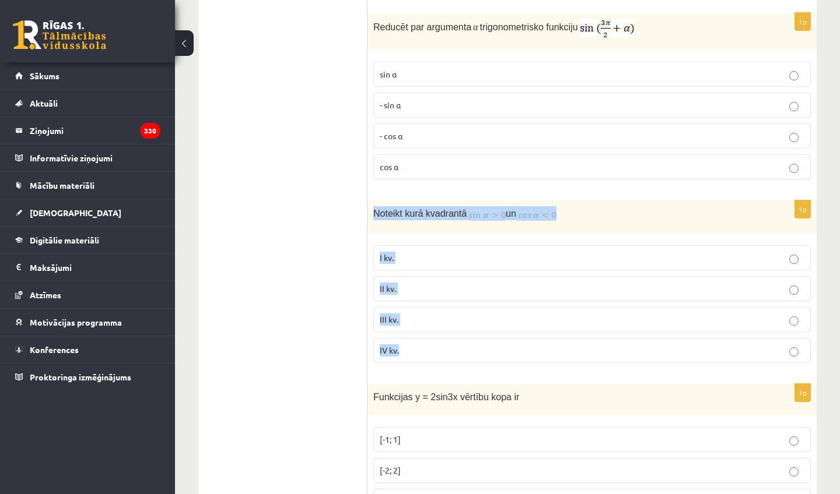
drag, startPoint x: 368, startPoint y: 208, endPoint x: 425, endPoint y: 351, distance: 154.2
click at [425, 351] on div "1p Noteikt kurā kvadrantā un I kv. II kv. III kv. IV kv." at bounding box center [591, 286] width 449 height 171
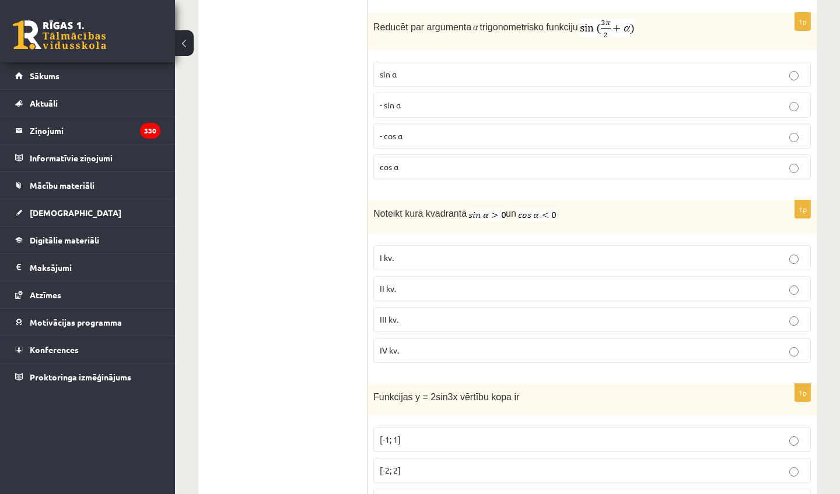
click at [424, 285] on p "II kv." at bounding box center [592, 289] width 424 height 12
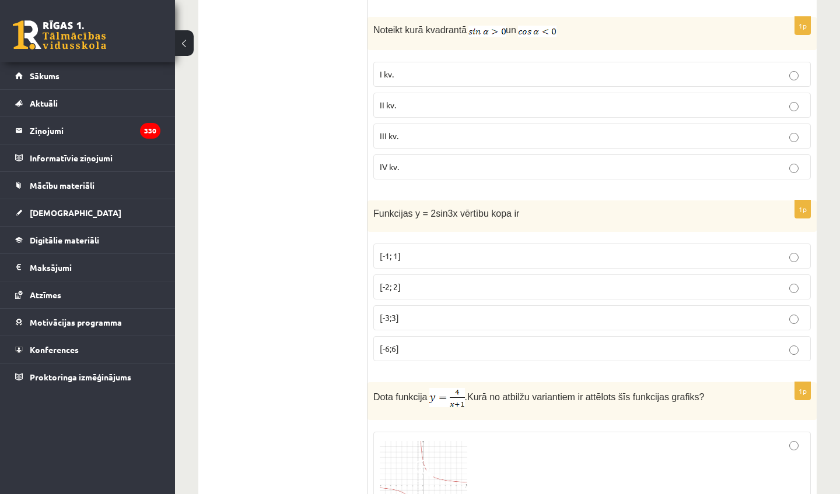
scroll to position [2276, 0]
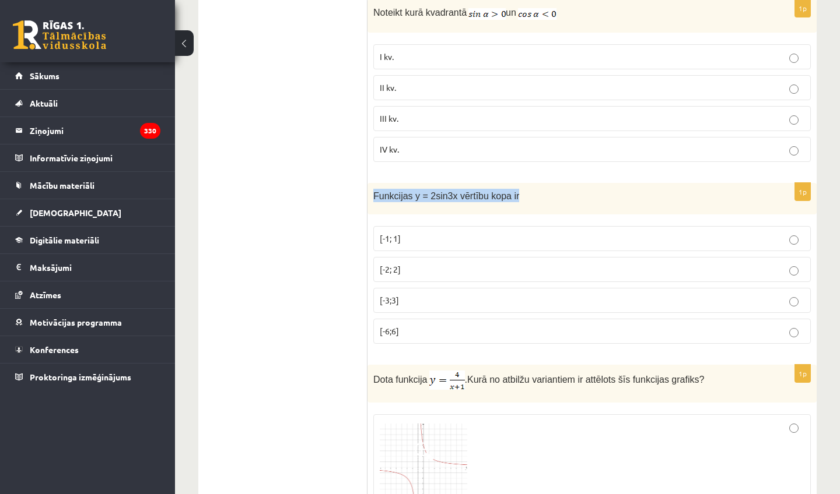
drag, startPoint x: 373, startPoint y: 188, endPoint x: 533, endPoint y: 203, distance: 161.0
click at [535, 203] on div "Funkcijas y = 2sin3x vērtību kopa ir" at bounding box center [591, 199] width 449 height 32
click at [422, 267] on p "[-2; 2]" at bounding box center [592, 270] width 424 height 12
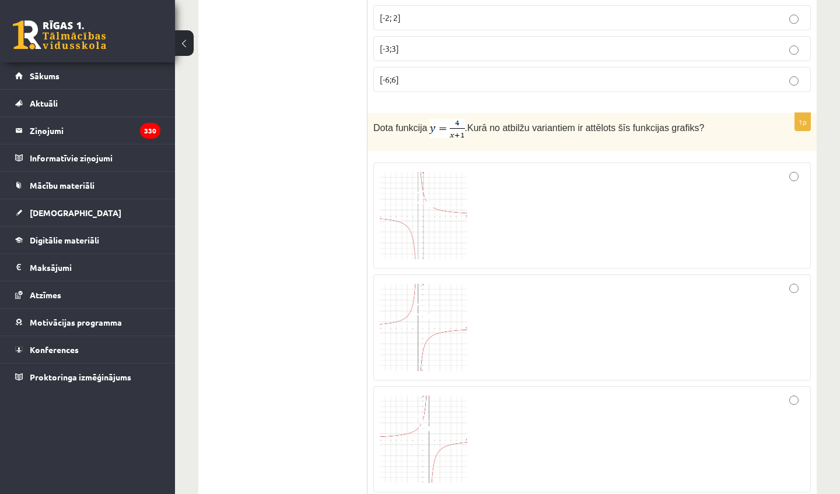
scroll to position [2540, 0]
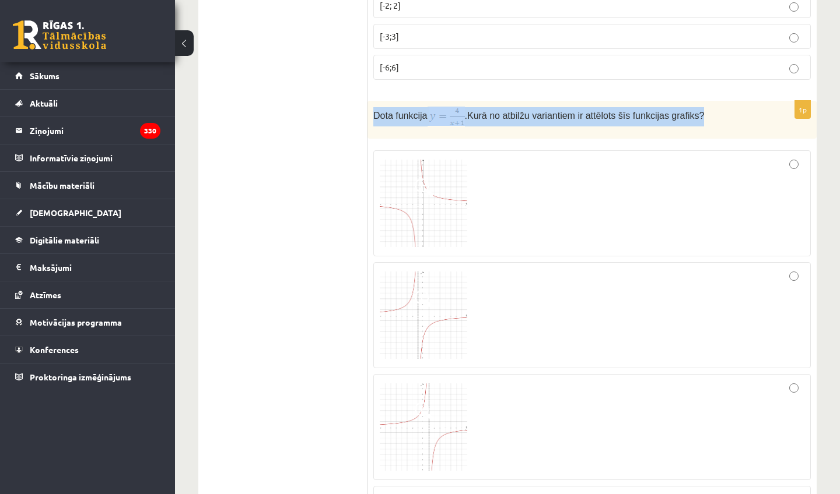
drag, startPoint x: 372, startPoint y: 112, endPoint x: 709, endPoint y: 111, distance: 337.0
click at [709, 111] on div "Dota funkcija . Kurā no atbilžu variantiem ir attēlots šīs funkcijas grafiks?" at bounding box center [591, 120] width 449 height 38
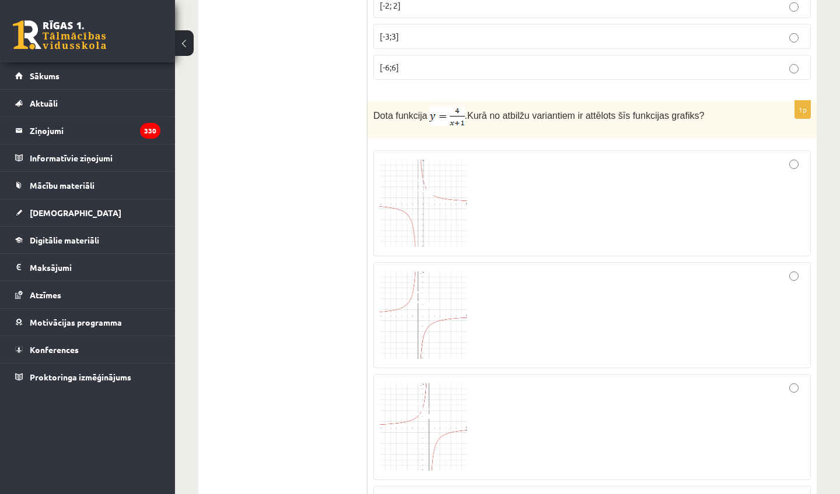
click at [480, 195] on div at bounding box center [592, 203] width 424 height 93
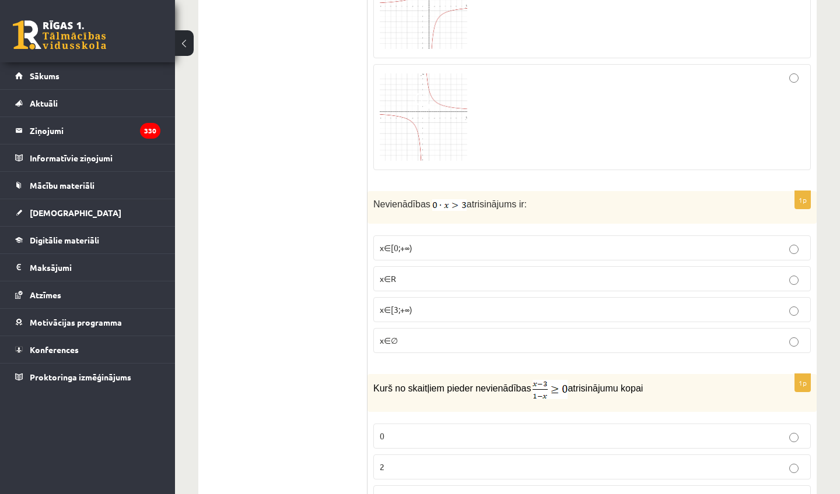
scroll to position [2963, 0]
drag, startPoint x: 371, startPoint y: 198, endPoint x: 546, endPoint y: 201, distance: 175.0
click at [549, 202] on div "Nevienādības atrisinājums ir:" at bounding box center [591, 207] width 449 height 33
drag, startPoint x: 371, startPoint y: 241, endPoint x: 414, endPoint y: 356, distance: 121.9
click at [414, 356] on div "1p Nevienādības atrisinājums ir: x∈[0;+∞) x∈R x∈[3;+∞) x∈∅" at bounding box center [591, 276] width 449 height 171
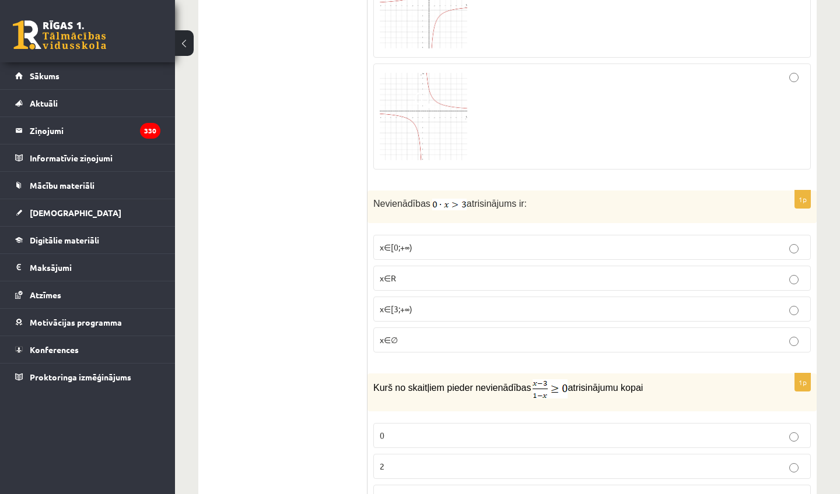
click at [419, 336] on p "x∈∅" at bounding box center [592, 340] width 424 height 12
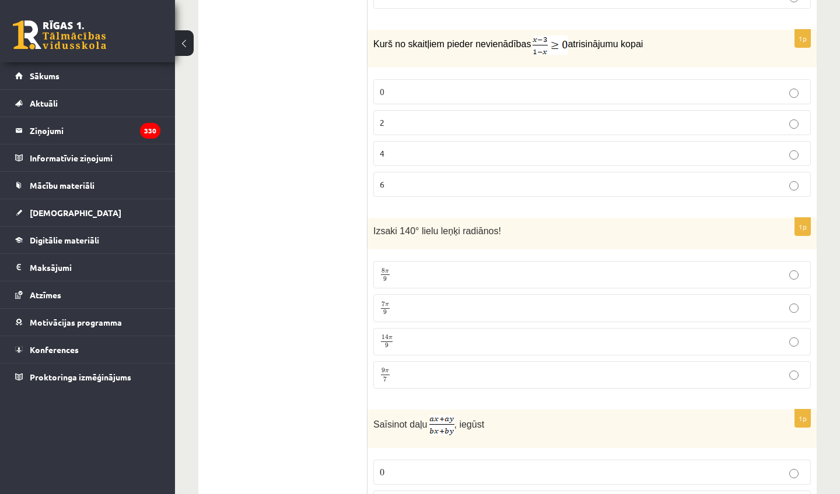
scroll to position [3309, 0]
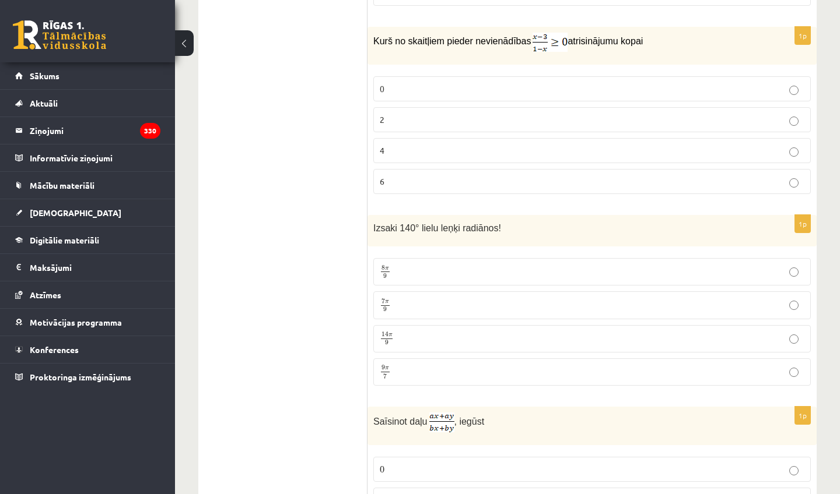
drag, startPoint x: 365, startPoint y: 38, endPoint x: 359, endPoint y: 28, distance: 11.8
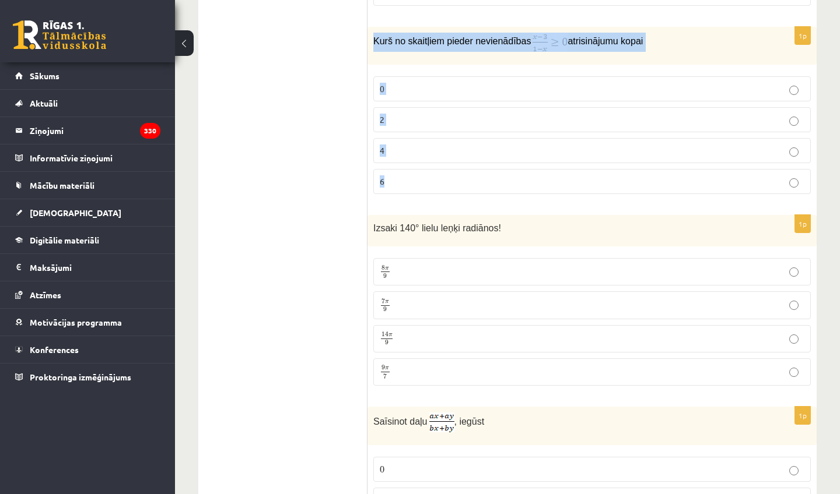
drag, startPoint x: 373, startPoint y: 41, endPoint x: 379, endPoint y: 187, distance: 146.5
click at [384, 193] on div "1p Kurš no skaitļiem pieder nevienādības atrisinājumu kopai 0 2 4 6" at bounding box center [591, 115] width 449 height 177
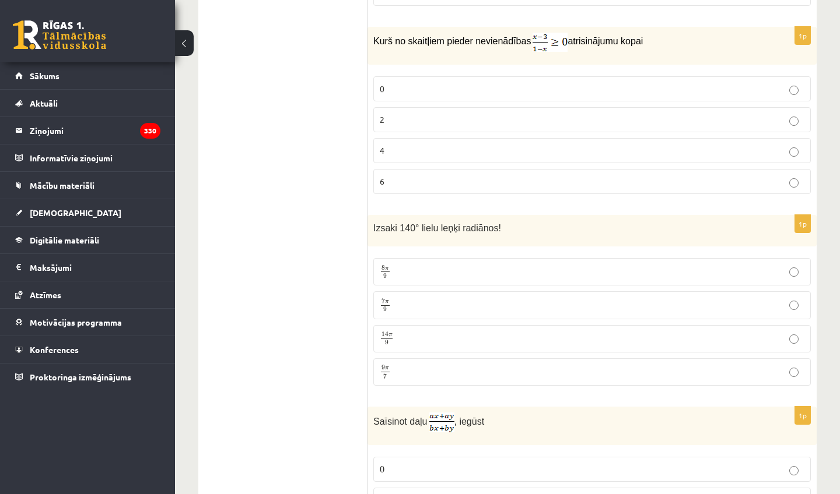
click at [386, 114] on p "2" at bounding box center [592, 120] width 424 height 12
drag, startPoint x: 371, startPoint y: 227, endPoint x: 529, endPoint y: 224, distance: 158.0
click at [529, 226] on div "Izsaki 140° lielu leņķi radiānos!" at bounding box center [591, 231] width 449 height 32
click at [392, 307] on p "7 π 9 7 π 9" at bounding box center [592, 305] width 424 height 15
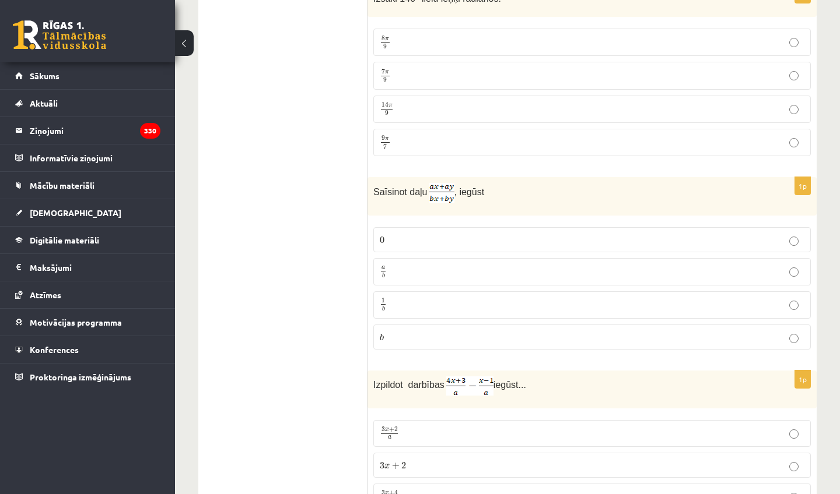
scroll to position [3540, 0]
drag, startPoint x: 367, startPoint y: 184, endPoint x: 501, endPoint y: 189, distance: 134.2
click at [503, 189] on div "Saīsinot daļu , iegūst" at bounding box center [591, 196] width 449 height 38
click at [450, 229] on label "0 0" at bounding box center [591, 239] width 437 height 25
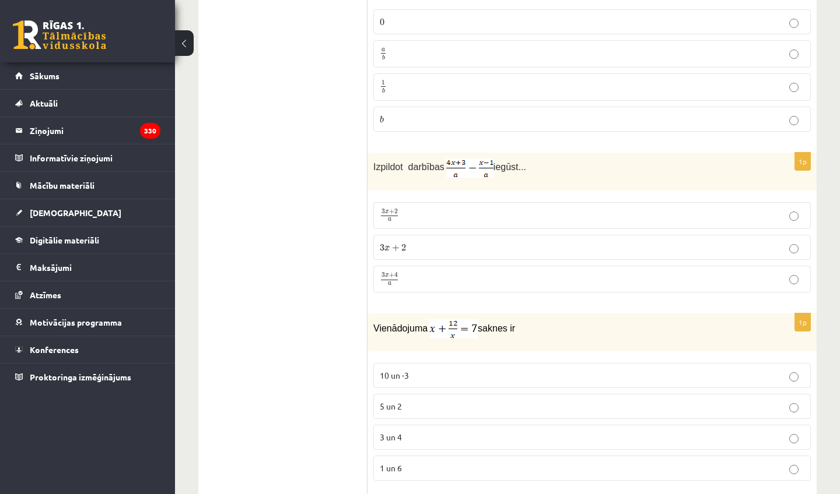
scroll to position [3770, 0]
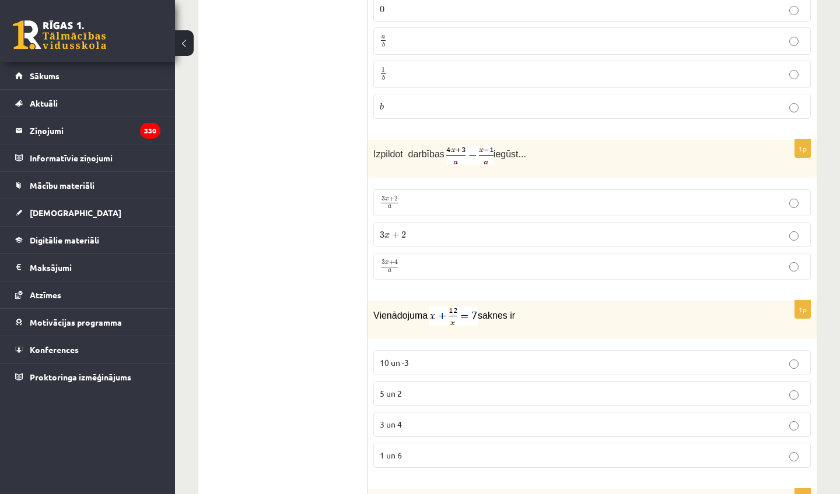
drag, startPoint x: 372, startPoint y: 152, endPoint x: 551, endPoint y: 141, distance: 179.3
click at [551, 141] on div "Izpildot darbības iegūst..." at bounding box center [591, 159] width 449 height 38
click at [430, 268] on p "3 x + 4 a 3 x + 4 a" at bounding box center [592, 266] width 424 height 15
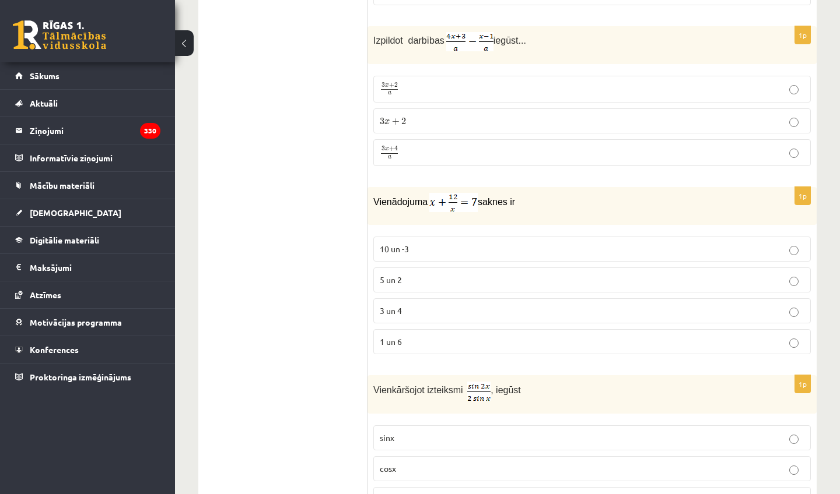
scroll to position [3891, 0]
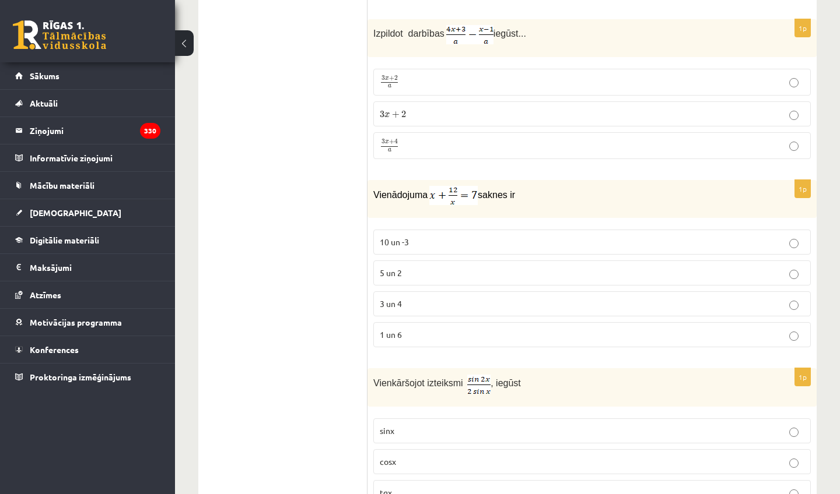
drag, startPoint x: 364, startPoint y: 191, endPoint x: 472, endPoint y: 198, distance: 107.5
click at [472, 198] on img at bounding box center [453, 195] width 48 height 19
click at [450, 217] on div "1p Vienādojuma saknes ir 10 un -3 5 un 2 3 un 4 1 un 6" at bounding box center [591, 268] width 449 height 177
click at [379, 191] on span "Vienādojuma" at bounding box center [400, 195] width 54 height 10
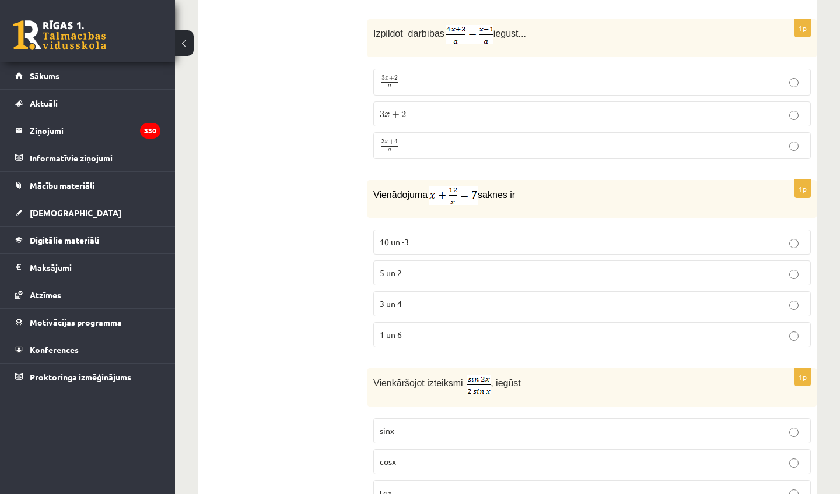
drag, startPoint x: 375, startPoint y: 191, endPoint x: 521, endPoint y: 187, distance: 145.2
click at [521, 187] on p "Vienādojuma saknes ir" at bounding box center [562, 195] width 379 height 19
click at [375, 300] on label "3 un 4" at bounding box center [591, 304] width 437 height 25
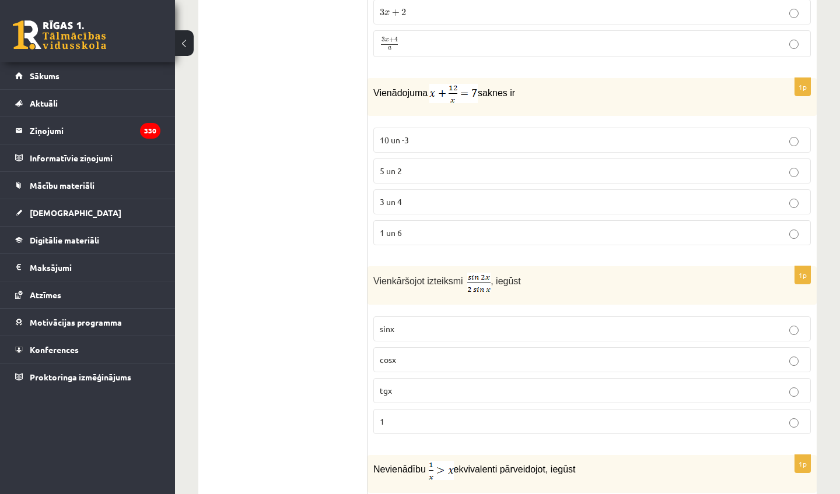
scroll to position [3993, 0]
drag, startPoint x: 371, startPoint y: 274, endPoint x: 621, endPoint y: 283, distance: 250.3
click at [620, 286] on div "Vienkāršojot izteiksmi , iegūst" at bounding box center [591, 285] width 449 height 38
click at [410, 354] on p "cosx" at bounding box center [592, 360] width 424 height 12
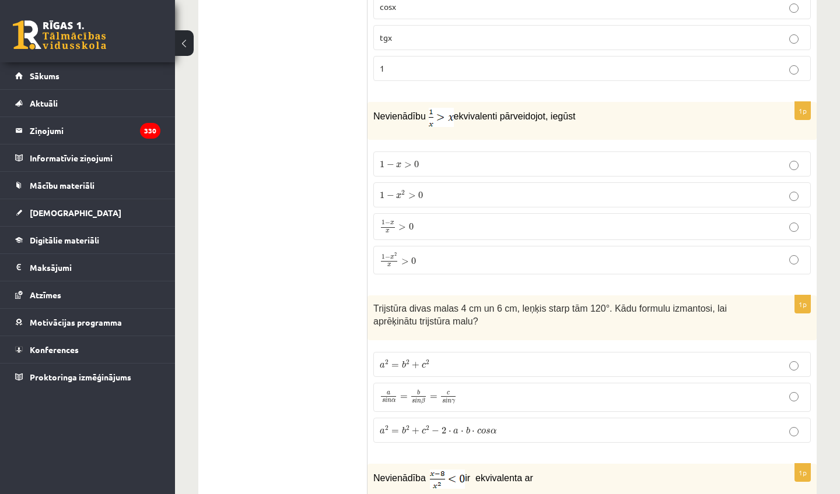
scroll to position [4360, 0]
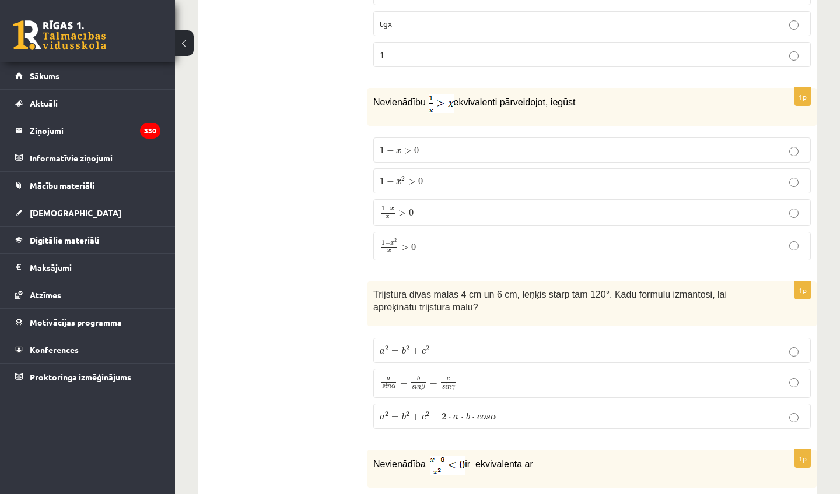
drag, startPoint x: 370, startPoint y: 97, endPoint x: 608, endPoint y: 101, distance: 237.9
click at [608, 101] on div "Nevienādību ekvivalenti pārveidojot, iegūst" at bounding box center [591, 107] width 449 height 38
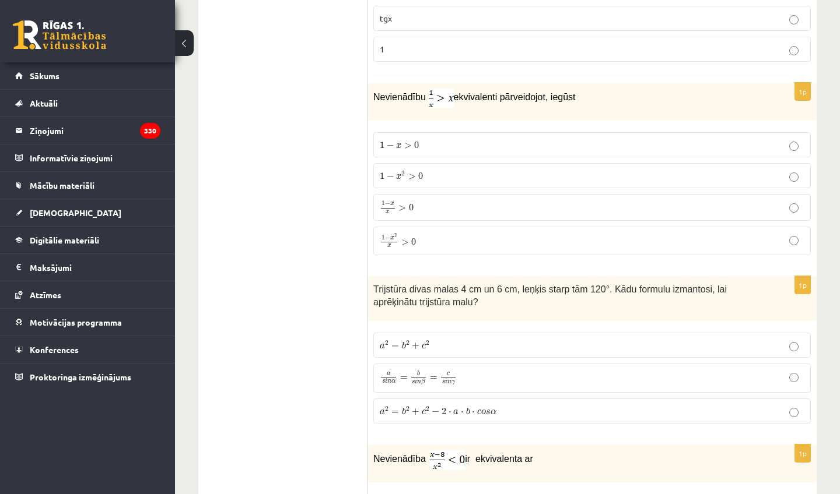
scroll to position [4362, 0]
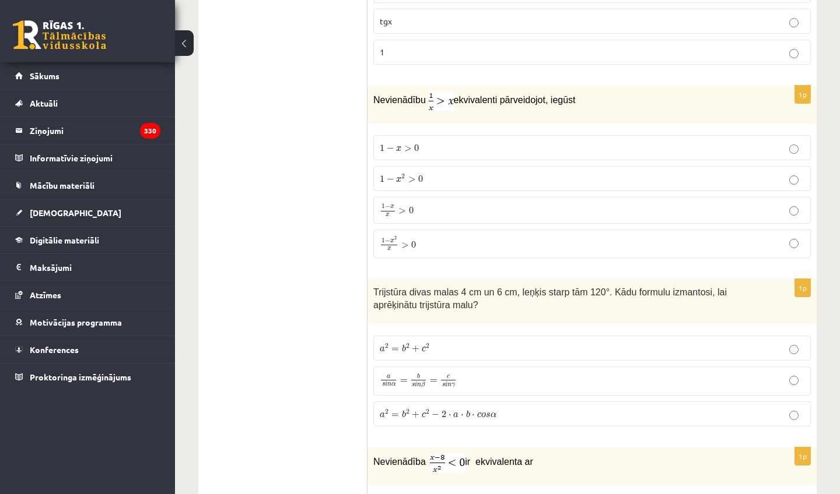
click at [463, 238] on p "1 − x 2 x > 0 1 − x 2 x > 0" at bounding box center [592, 243] width 424 height 15
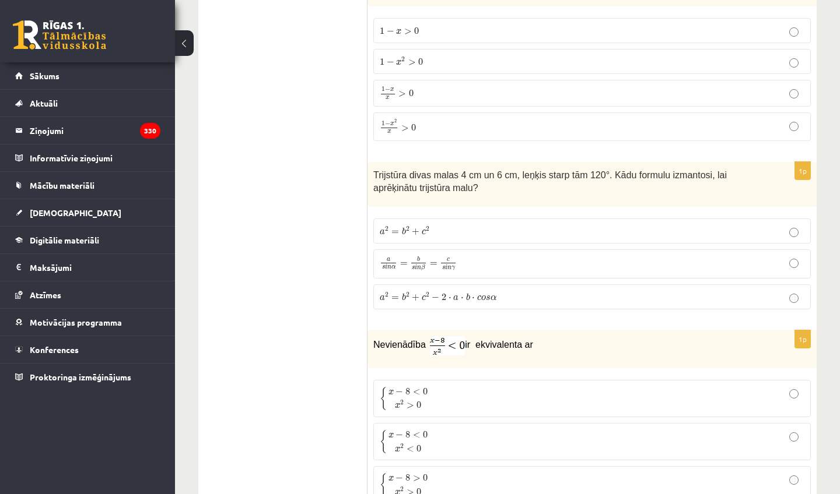
scroll to position [4483, 0]
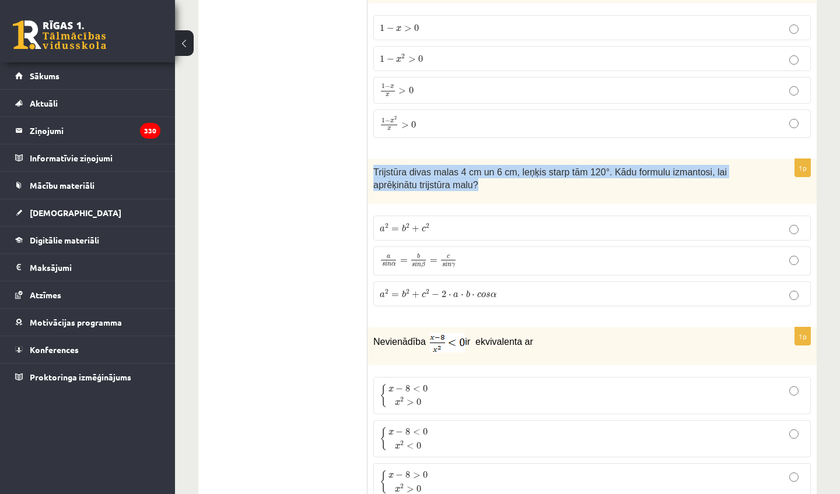
drag, startPoint x: 374, startPoint y: 165, endPoint x: 483, endPoint y: 187, distance: 111.8
click at [483, 187] on div "Trijstūra divas malas 4 cm un 6 cm, leņķis starp tām 120°. Kādu formulu izmanto…" at bounding box center [591, 181] width 449 height 45
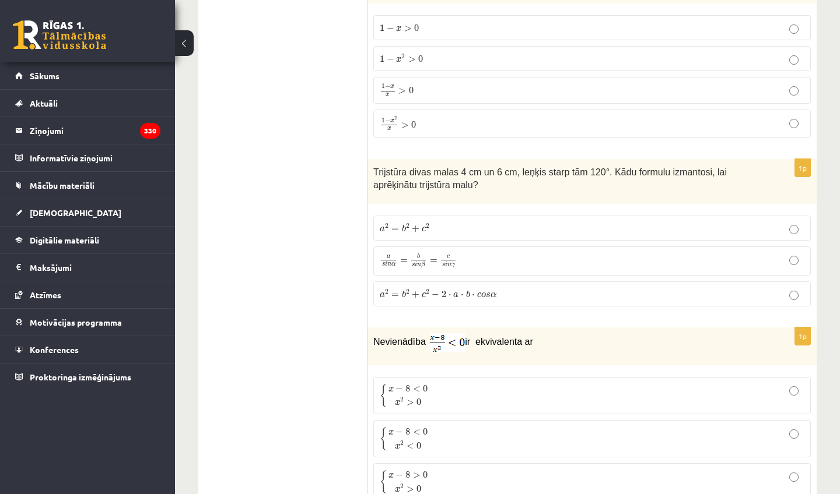
click at [435, 296] on label "a 2 = b 2 + c 2 − 2 ⋅ a ⋅ b ⋅ c o s α a 2 = b 2 + c 2 − 2 ⋅ a ⋅ b ⋅ c o s α" at bounding box center [591, 294] width 437 height 25
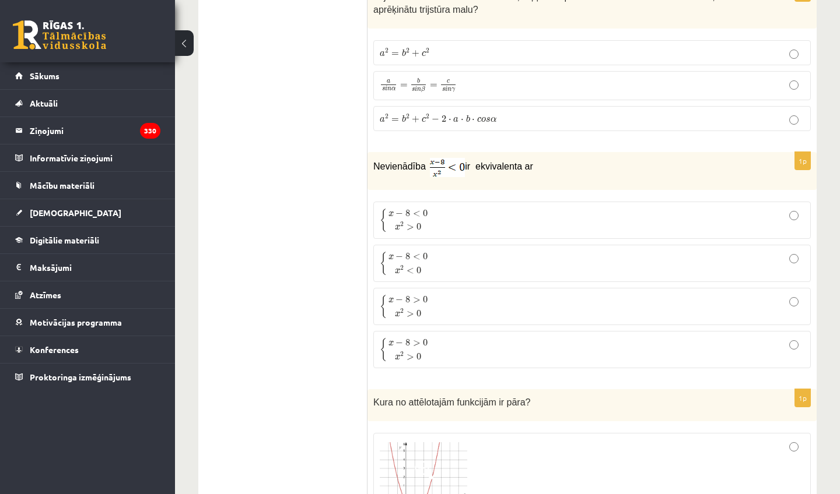
scroll to position [4659, 0]
drag, startPoint x: 372, startPoint y: 160, endPoint x: 522, endPoint y: 178, distance: 151.0
click at [522, 178] on div "Nevienādība ir ekvivalenta ar" at bounding box center [591, 171] width 449 height 38
click at [392, 227] on label "{ x − 8 < 0 x 2 > 0 { x − 8 < 0 x 2 > 0" at bounding box center [591, 219] width 437 height 37
click at [431, 219] on p "{ x − 8 < 0 x 2 > 0 { x − 8 < 0 x 2 > 0" at bounding box center [592, 220] width 424 height 24
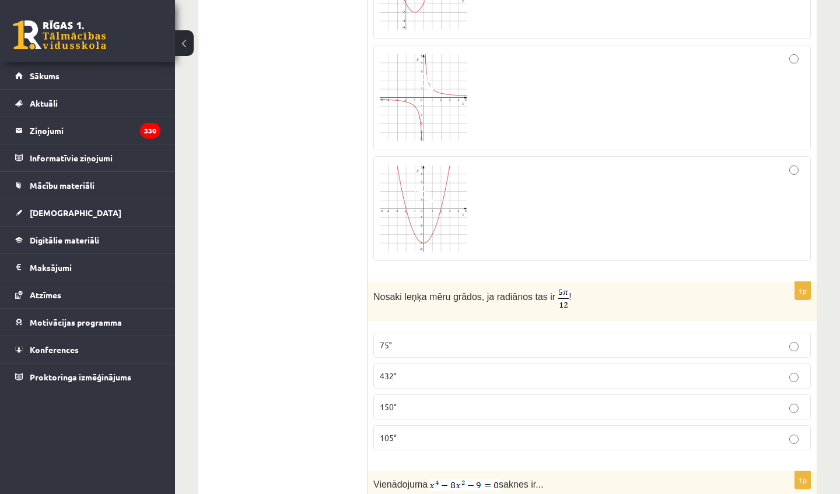
scroll to position [5162, 0]
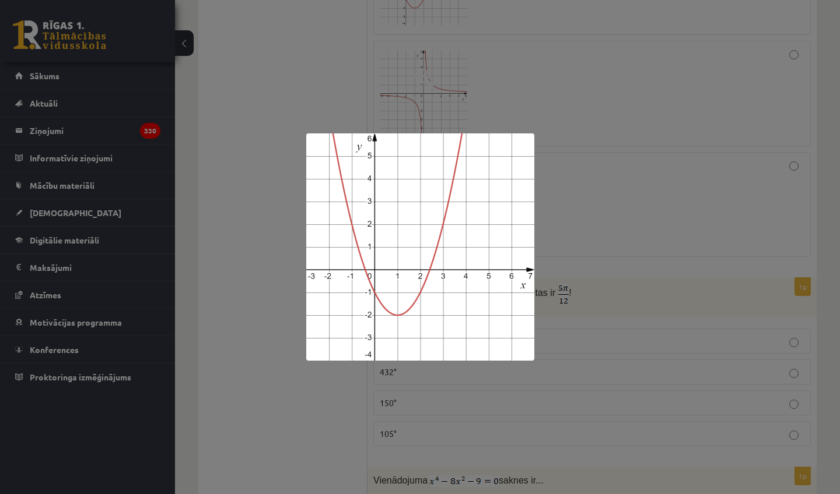
click at [354, 87] on div at bounding box center [420, 247] width 840 height 494
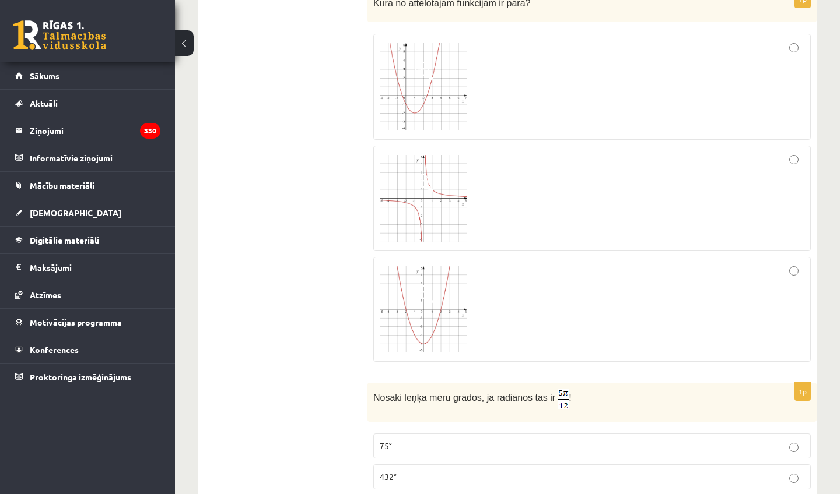
scroll to position [5058, 0]
click at [443, 266] on img at bounding box center [423, 309] width 87 height 86
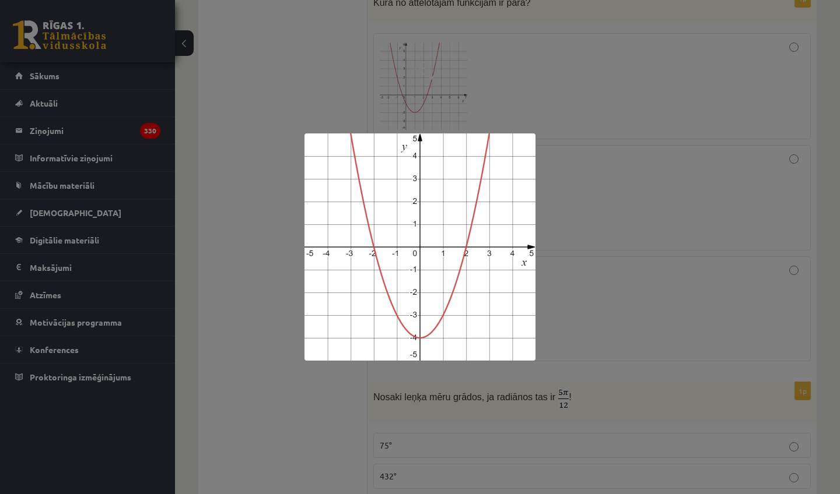
click at [251, 247] on div at bounding box center [420, 247] width 840 height 494
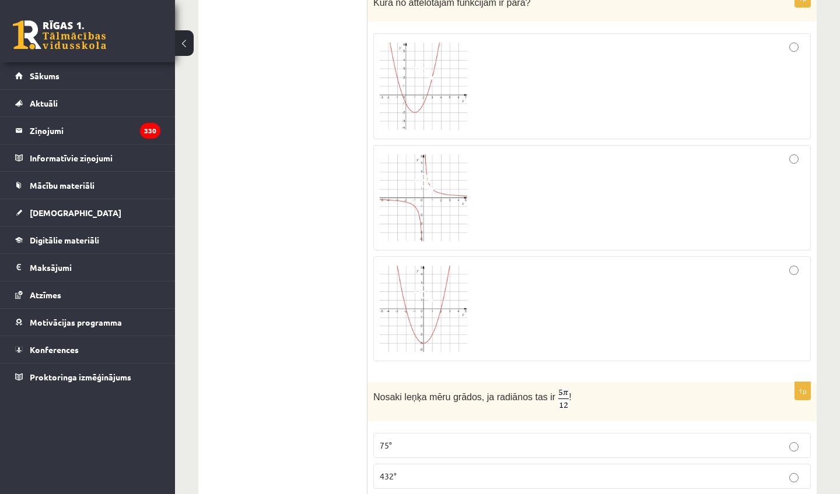
click at [504, 294] on div at bounding box center [592, 309] width 424 height 92
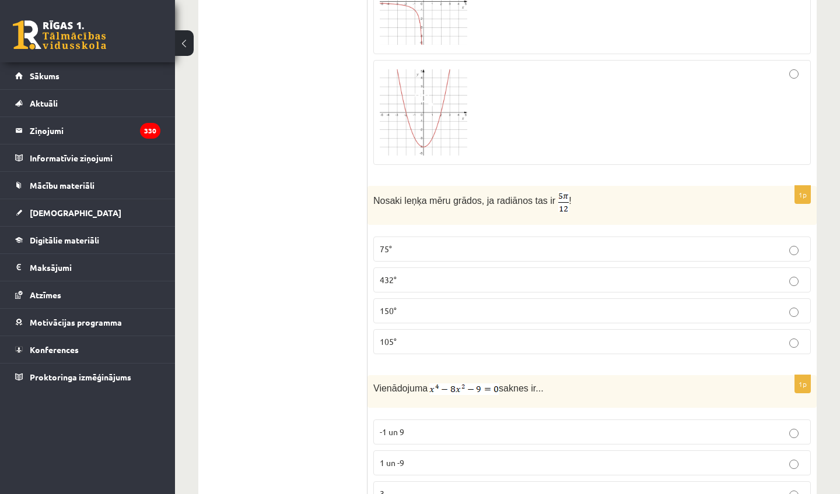
scroll to position [5256, 0]
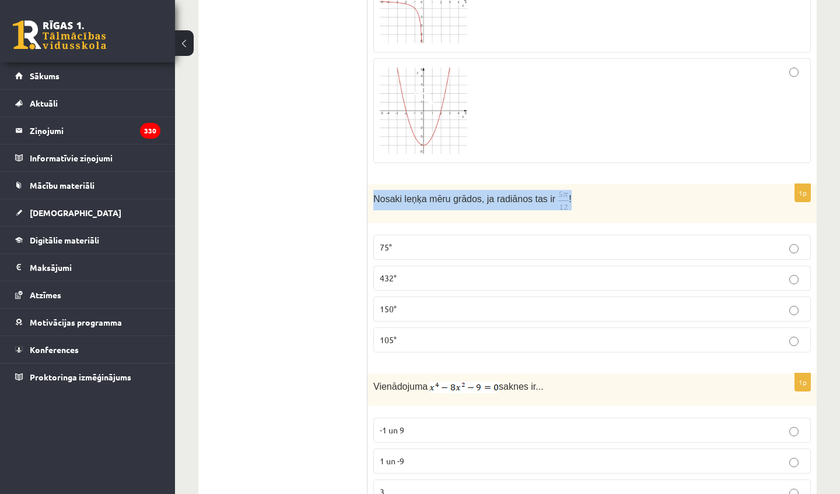
drag, startPoint x: 371, startPoint y: 196, endPoint x: 605, endPoint y: 198, distance: 233.2
click at [605, 198] on div "Nosaki leņķa mēru grādos, ja radiānos tas ir !" at bounding box center [591, 203] width 449 height 39
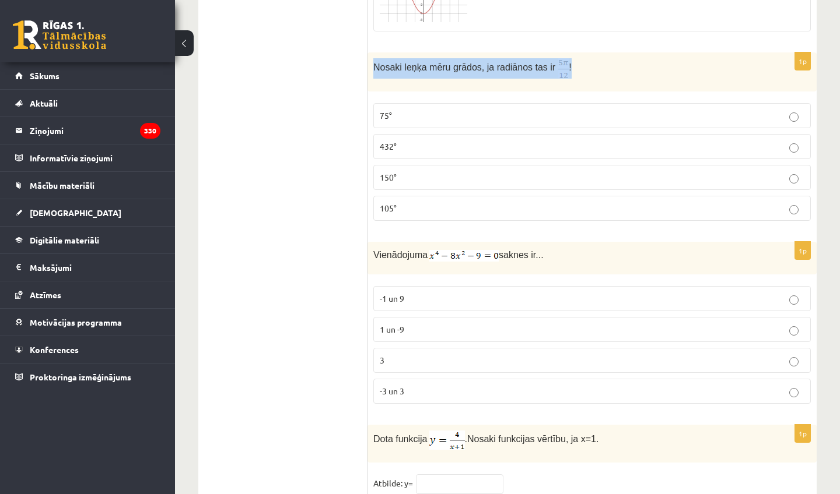
scroll to position [5387, 0]
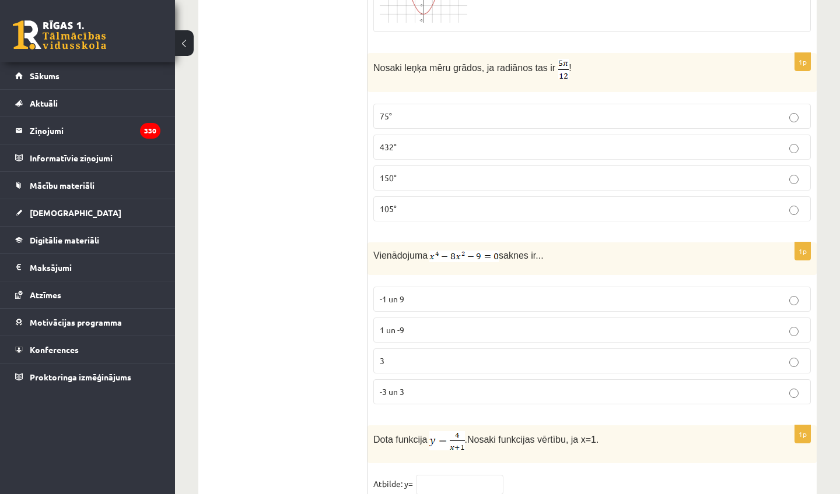
click at [471, 114] on p "75°" at bounding box center [592, 116] width 424 height 12
click at [447, 255] on img at bounding box center [463, 257] width 69 height 12
drag, startPoint x: 368, startPoint y: 244, endPoint x: 561, endPoint y: 262, distance: 193.2
click at [561, 262] on div "Vienādojuma saknes ir..." at bounding box center [591, 259] width 449 height 33
click at [404, 387] on span "-3 un 3" at bounding box center [392, 392] width 24 height 10
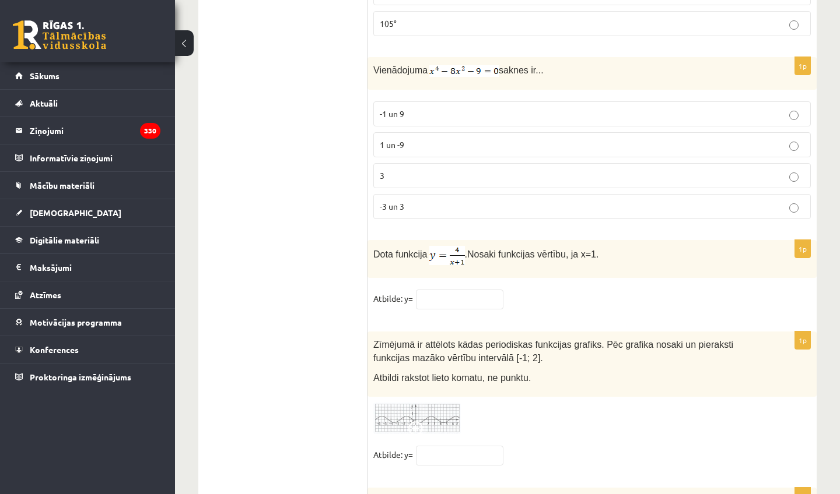
scroll to position [5610, 0]
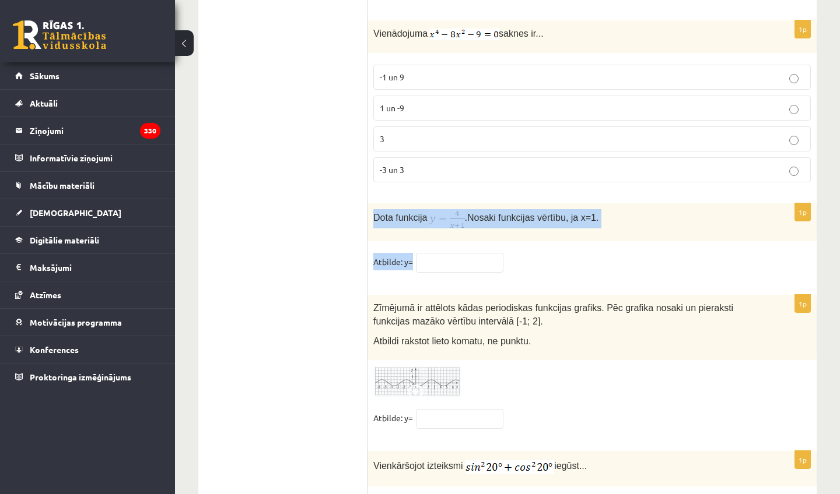
drag, startPoint x: 370, startPoint y: 210, endPoint x: 403, endPoint y: 264, distance: 63.9
click at [403, 264] on div "1p Dota funkcija . Nosaki funkcijas vērtību, ja x=1. Atbilde: y=" at bounding box center [591, 243] width 449 height 80
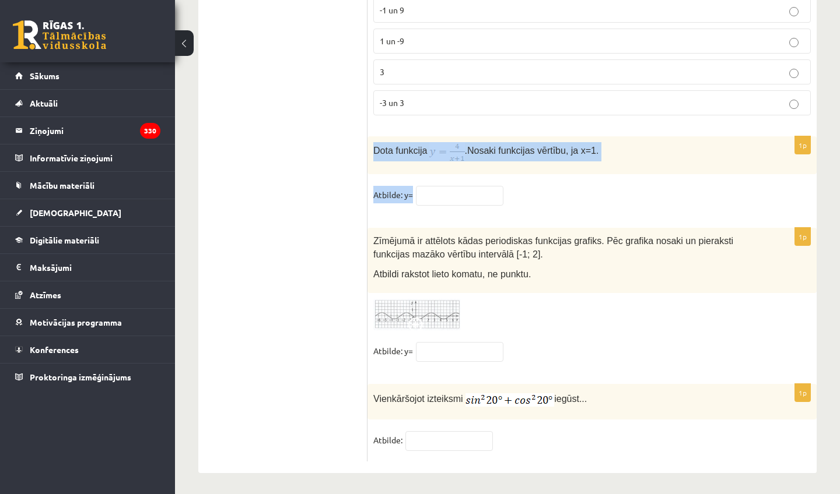
scroll to position [5675, 0]
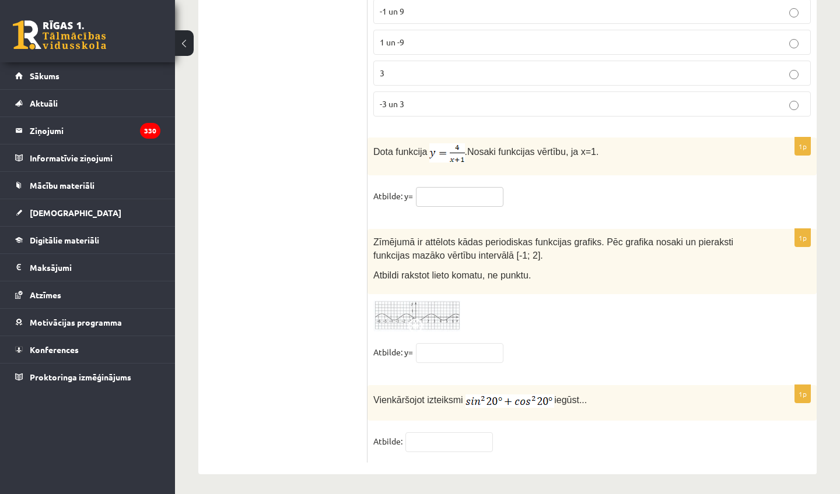
click at [468, 196] on input "text" at bounding box center [459, 197] width 87 height 20
type input "*"
click at [430, 300] on img at bounding box center [416, 316] width 87 height 32
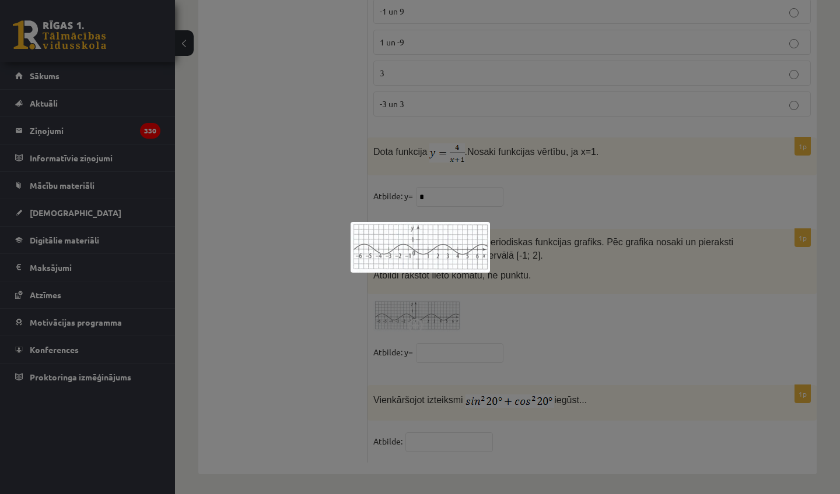
click at [492, 306] on div at bounding box center [420, 247] width 840 height 494
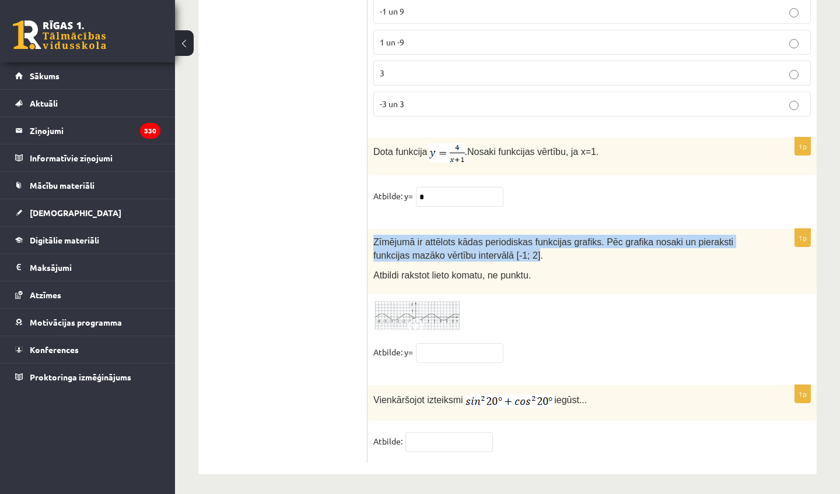
drag, startPoint x: 374, startPoint y: 232, endPoint x: 542, endPoint y: 255, distance: 169.5
click at [542, 255] on span "Zīmējumā ir attēlots kādas periodiskas funkcijas grafiks. Pēc grafika nosaki un…" at bounding box center [553, 248] width 360 height 23
click at [410, 319] on span at bounding box center [417, 328] width 19 height 19
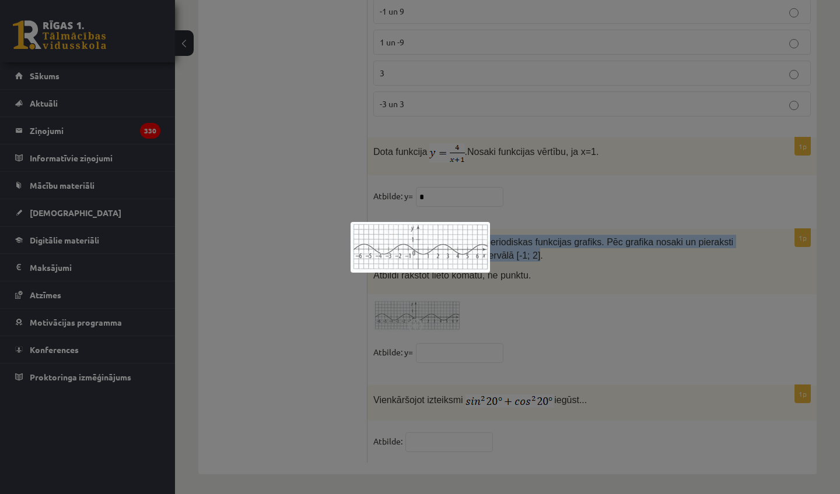
click at [405, 289] on div at bounding box center [420, 247] width 840 height 494
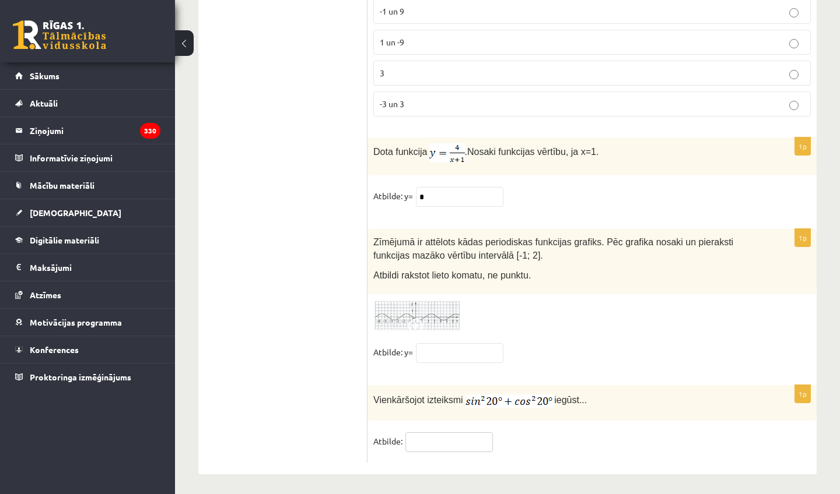
click at [445, 438] on input "text" at bounding box center [448, 443] width 87 height 20
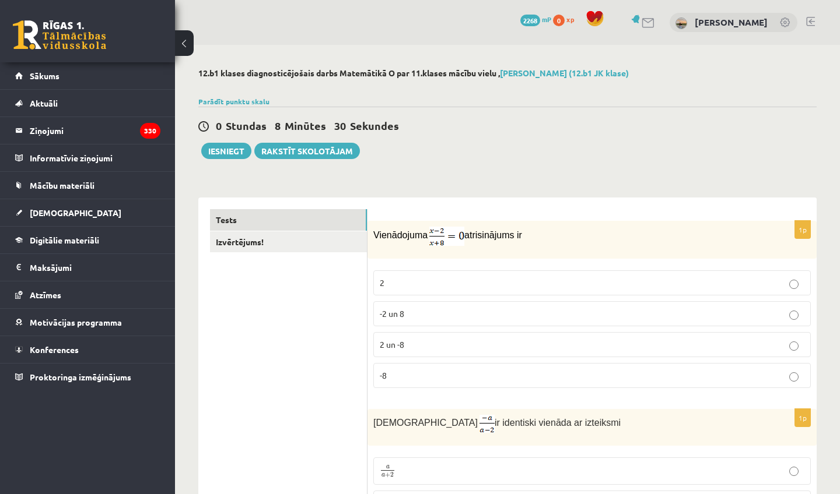
scroll to position [0, 0]
type input "*****"
click at [208, 149] on button "Iesniegt" at bounding box center [226, 151] width 50 height 16
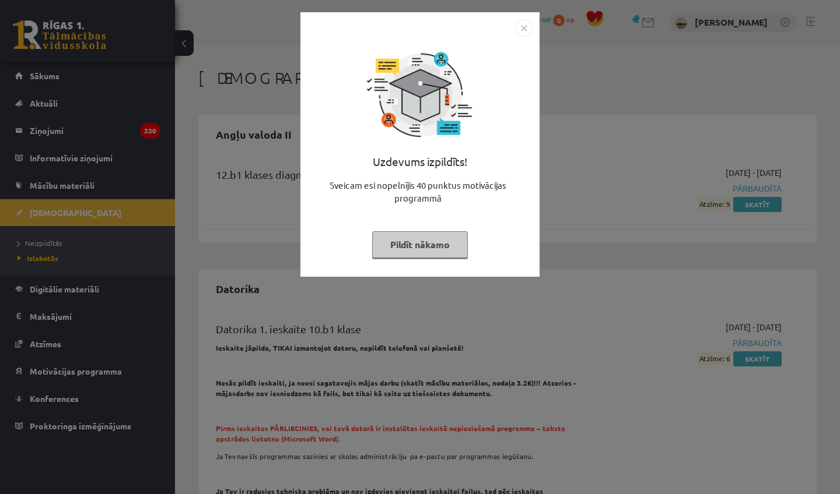
click at [423, 243] on button "Pildīt nākamo" at bounding box center [420, 244] width 96 height 27
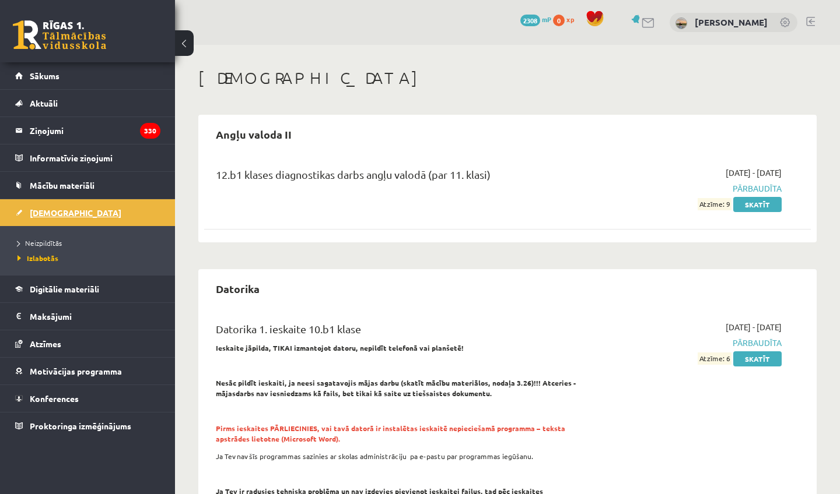
click at [57, 206] on link "[DEMOGRAPHIC_DATA]" at bounding box center [87, 212] width 145 height 27
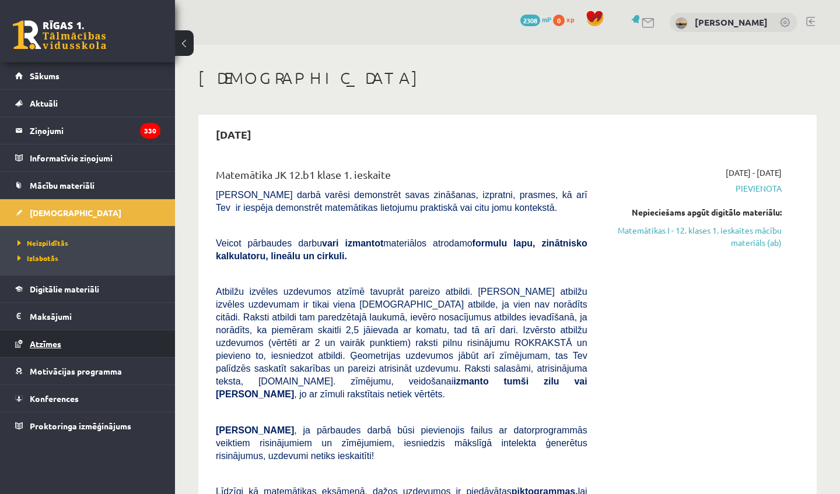
click at [34, 346] on span "Atzīmes" at bounding box center [45, 344] width 31 height 10
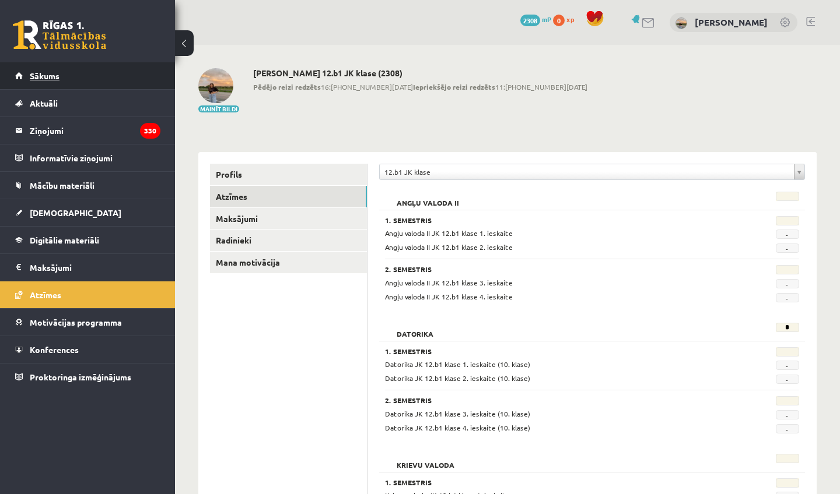
click at [46, 73] on span "Sākums" at bounding box center [45, 76] width 30 height 10
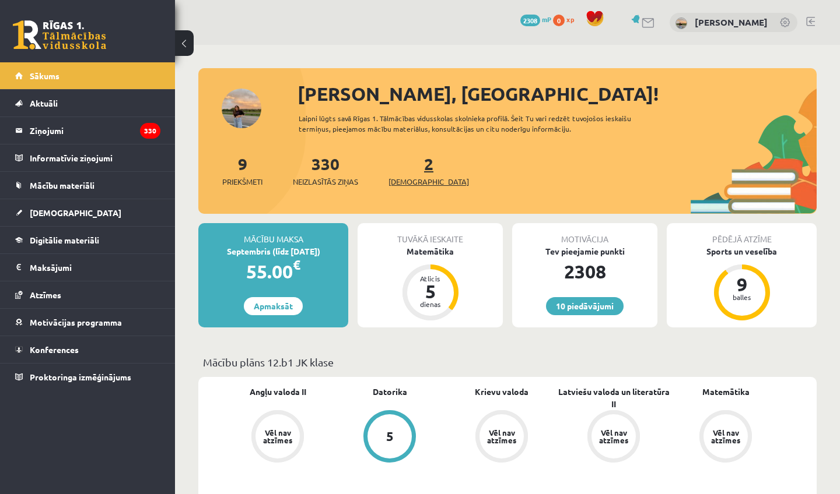
click at [411, 180] on span "[DEMOGRAPHIC_DATA]" at bounding box center [428, 182] width 80 height 12
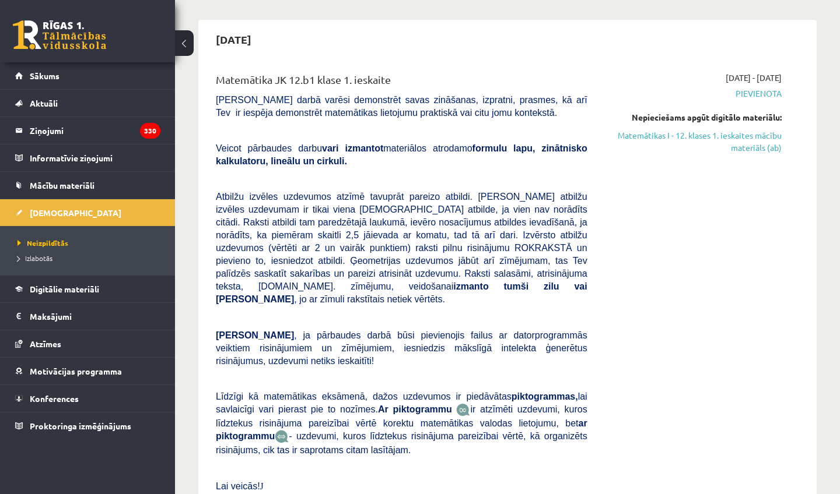
scroll to position [95, 0]
click at [40, 36] on link at bounding box center [59, 34] width 93 height 29
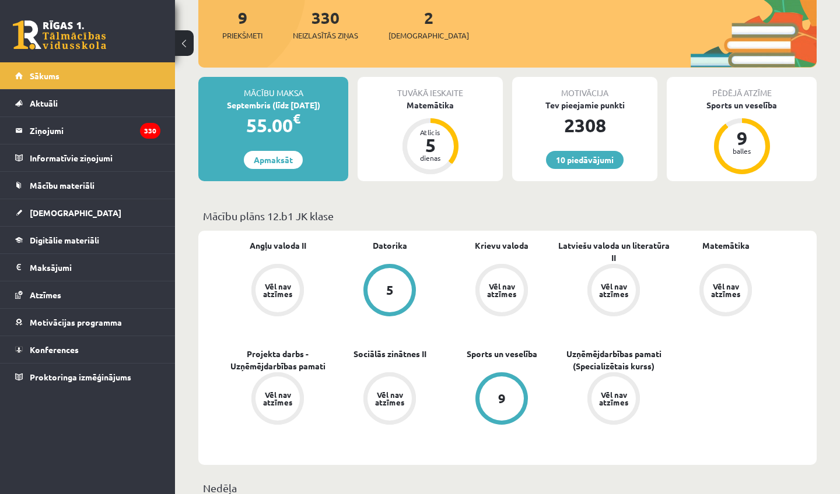
scroll to position [159, 0]
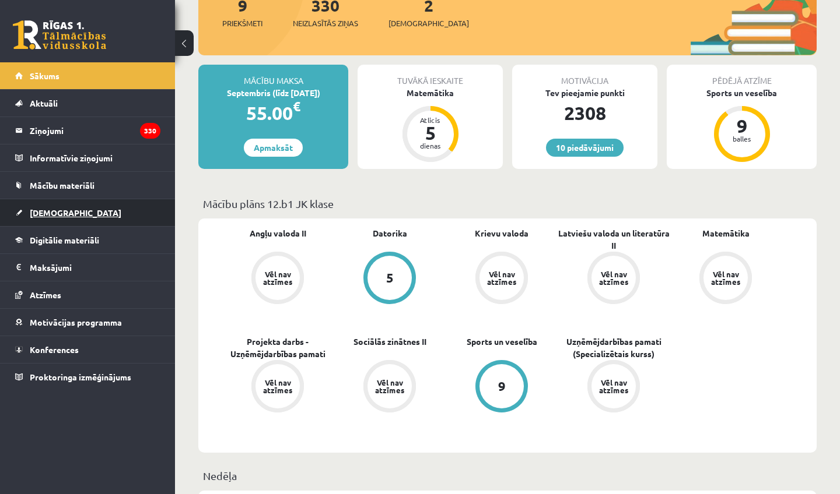
click at [51, 207] on link "[DEMOGRAPHIC_DATA]" at bounding box center [87, 212] width 145 height 27
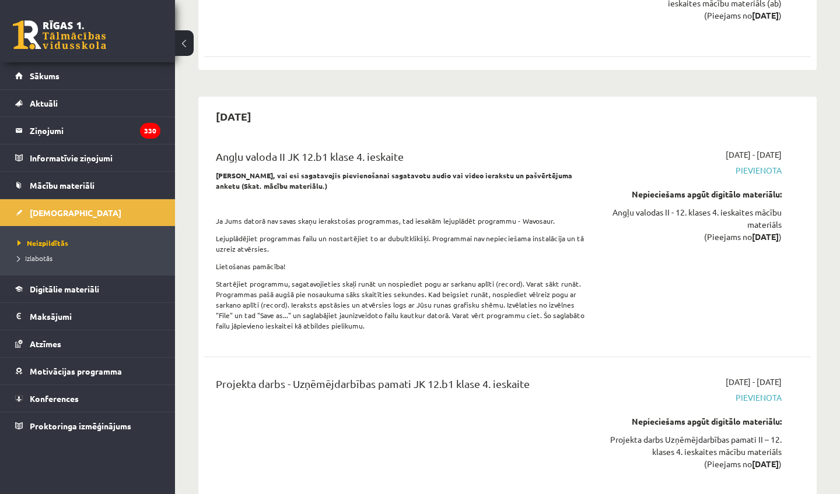
scroll to position [5047, 0]
